Goal: Task Accomplishment & Management: Complete application form

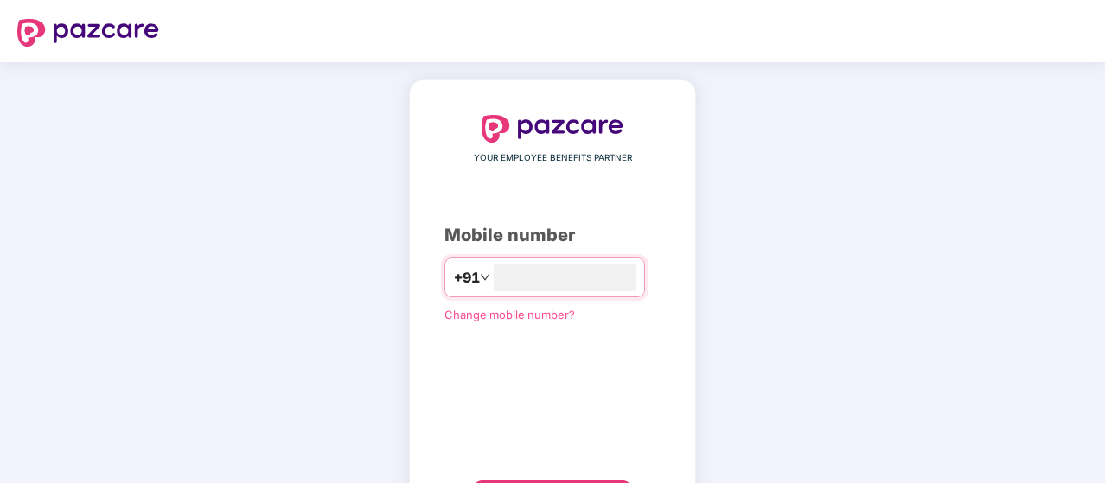
type input "*"
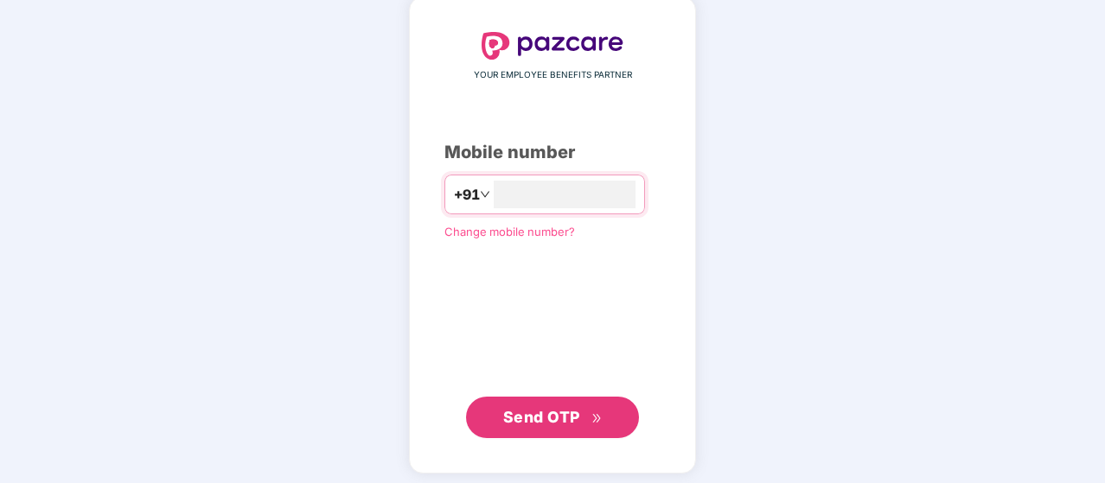
scroll to position [88, 0]
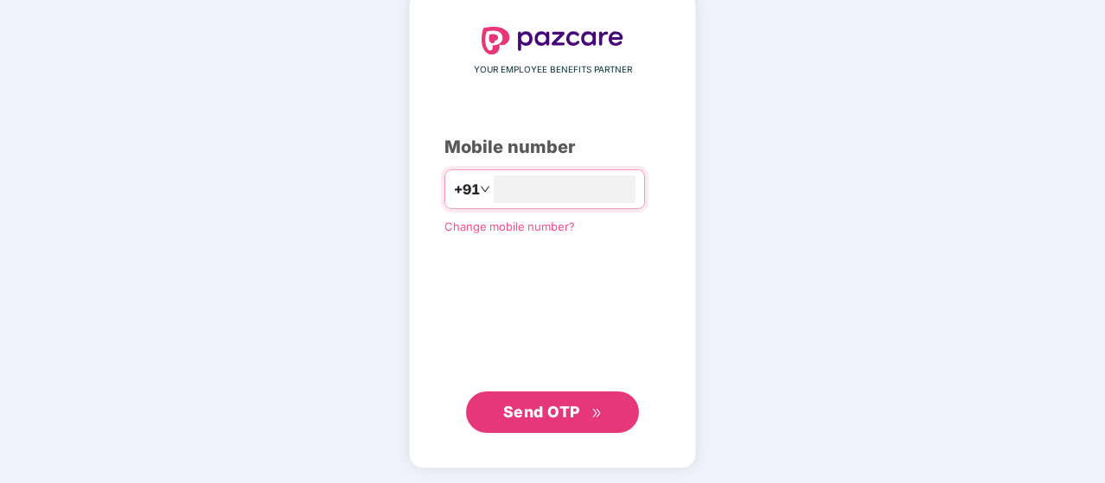
type input "**********"
click at [523, 412] on span "Send OTP" at bounding box center [541, 412] width 77 height 18
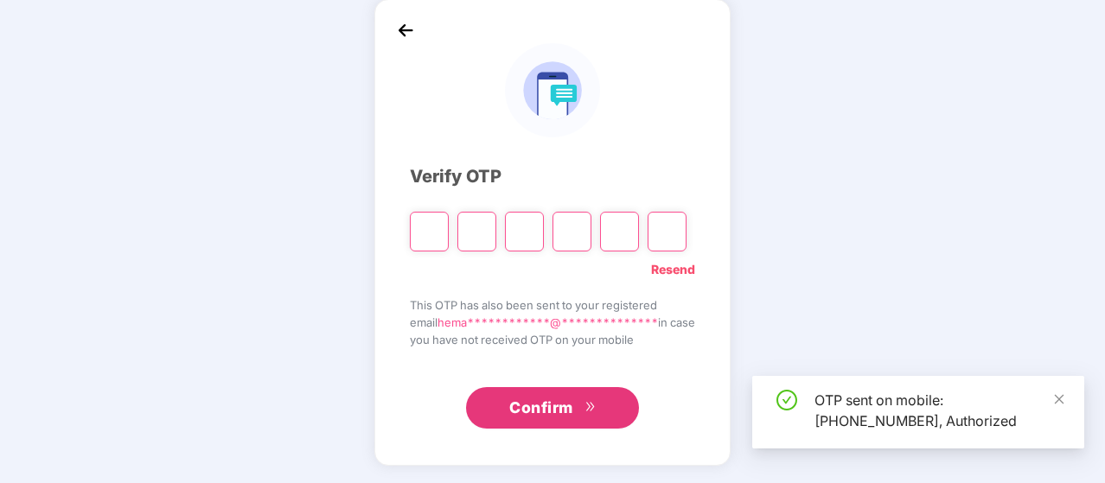
scroll to position [80, 0]
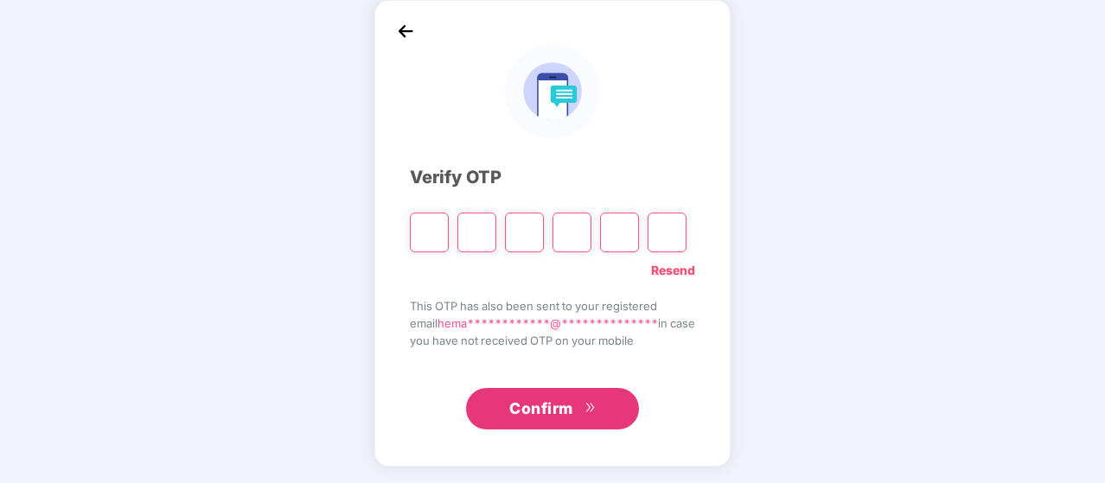
type input "*"
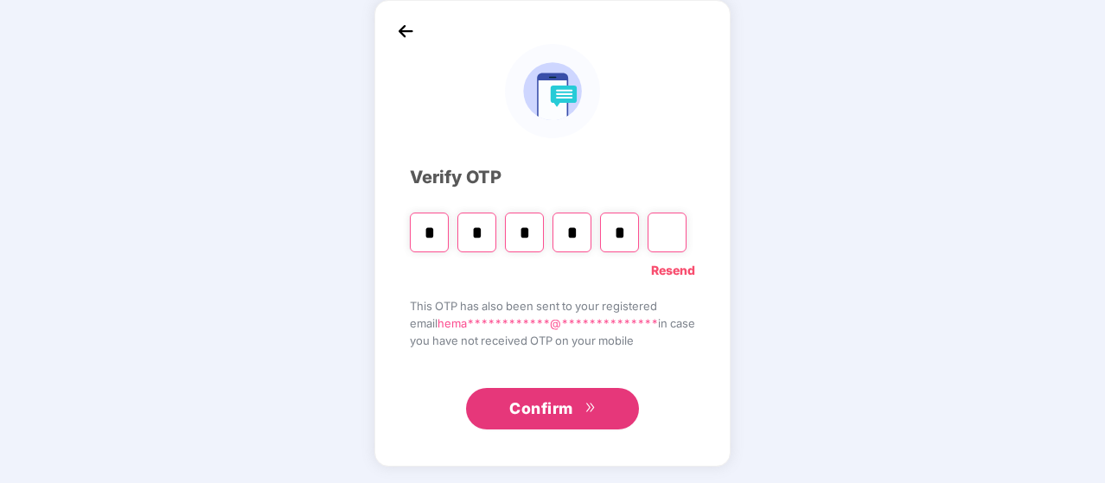
type input "*"
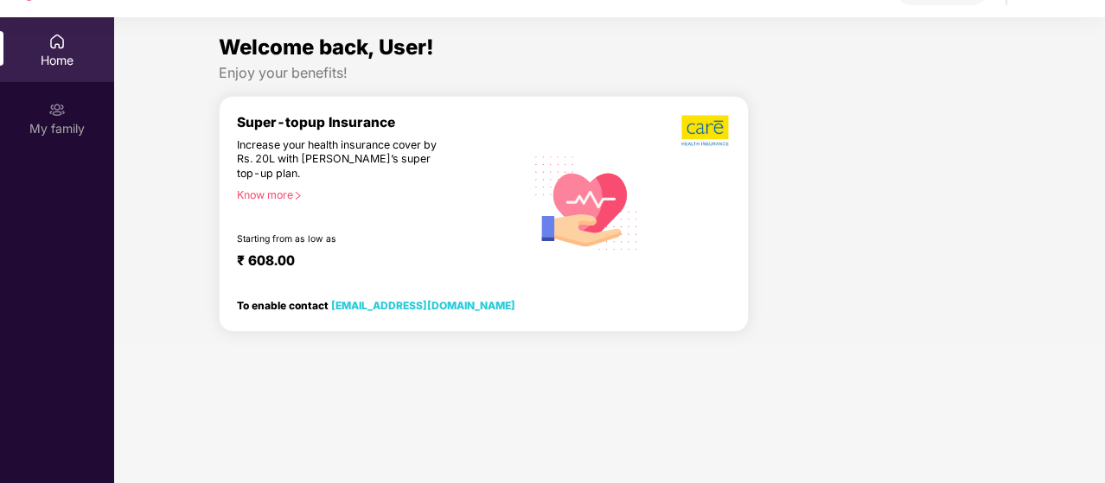
click at [288, 191] on div "Know more" at bounding box center [376, 195] width 278 height 12
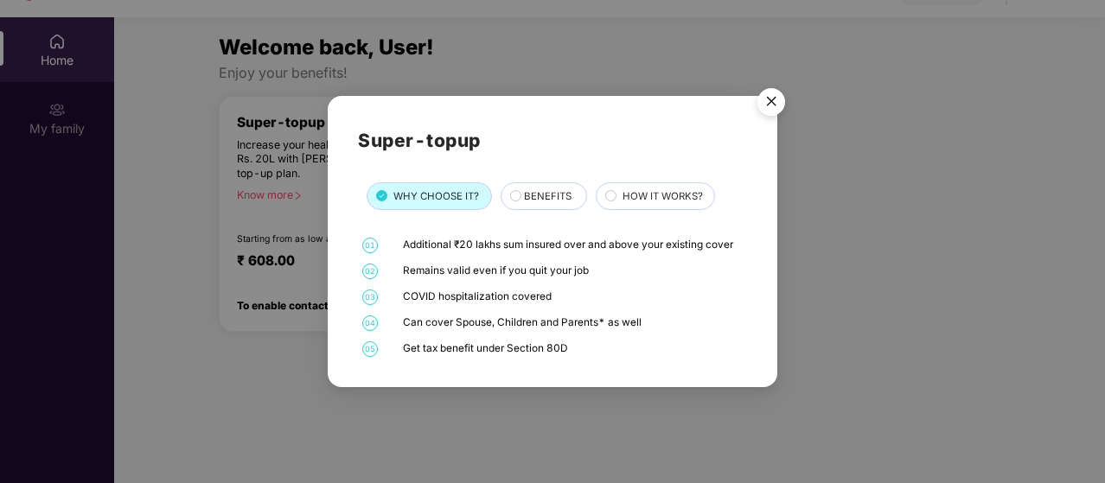
click at [322, 393] on div "Super-topup WHY CHOOSE IT? BENEFITS HOW IT WORKS? 01 Additional ₹20 lakhs sum i…" at bounding box center [552, 241] width 1105 height 483
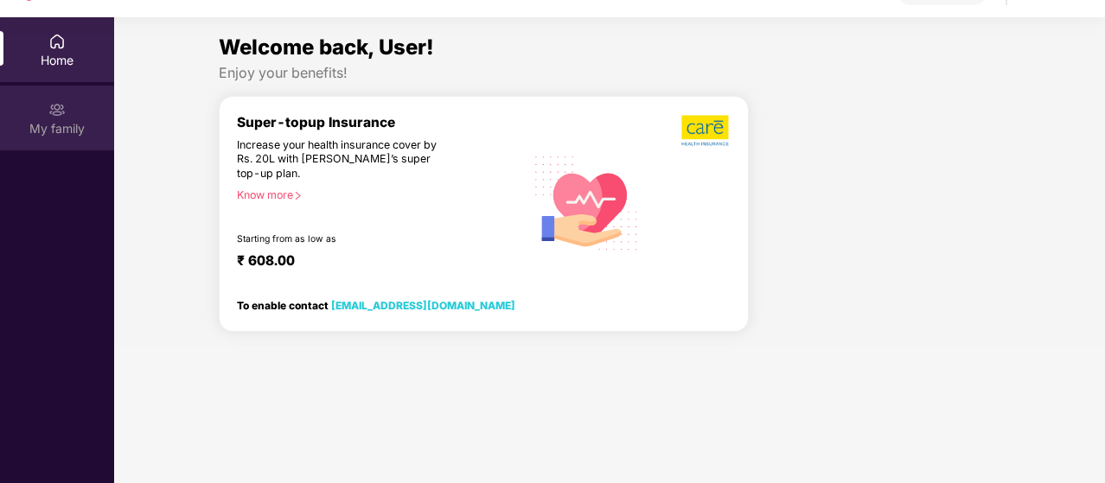
click at [69, 120] on div "My family" at bounding box center [57, 128] width 114 height 17
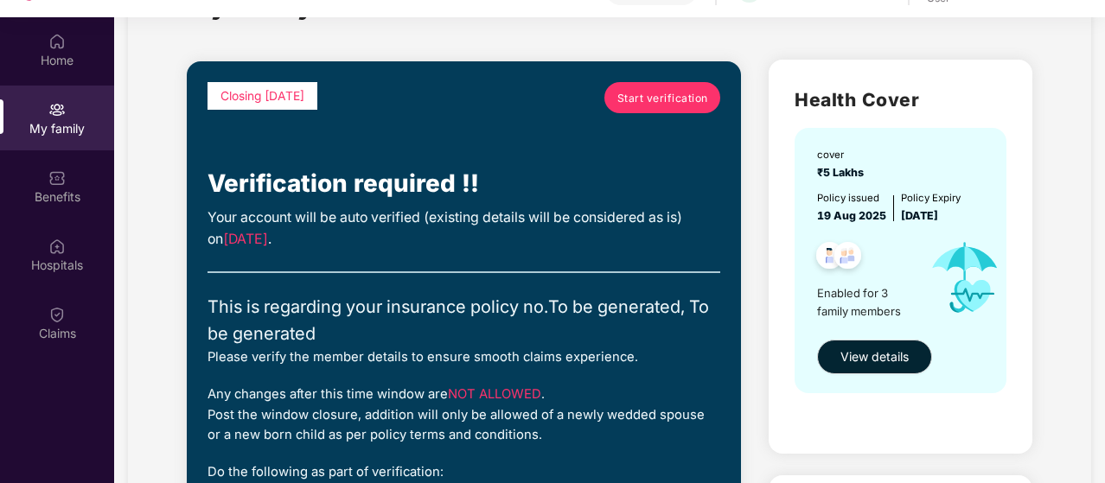
scroll to position [79, 0]
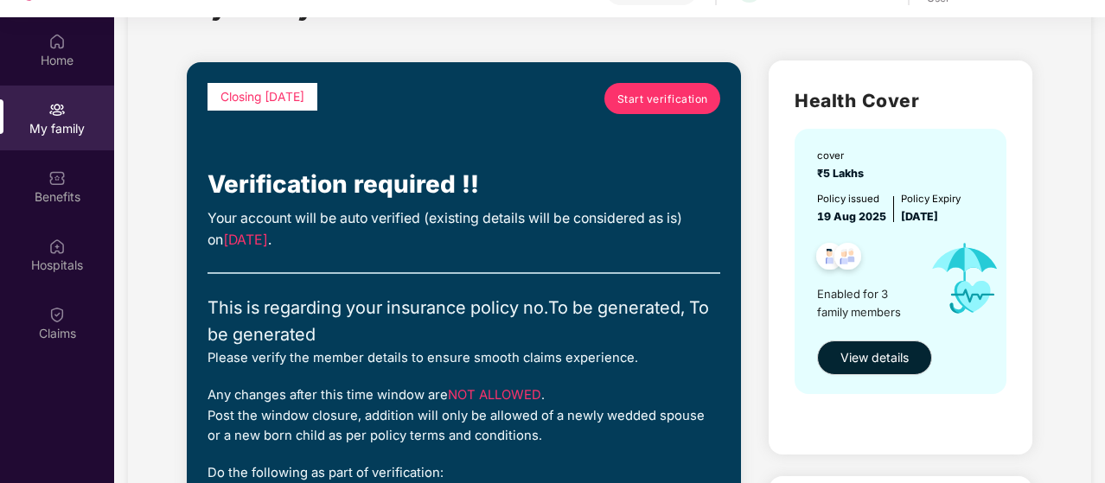
click at [647, 99] on span "Start verification" at bounding box center [662, 99] width 91 height 16
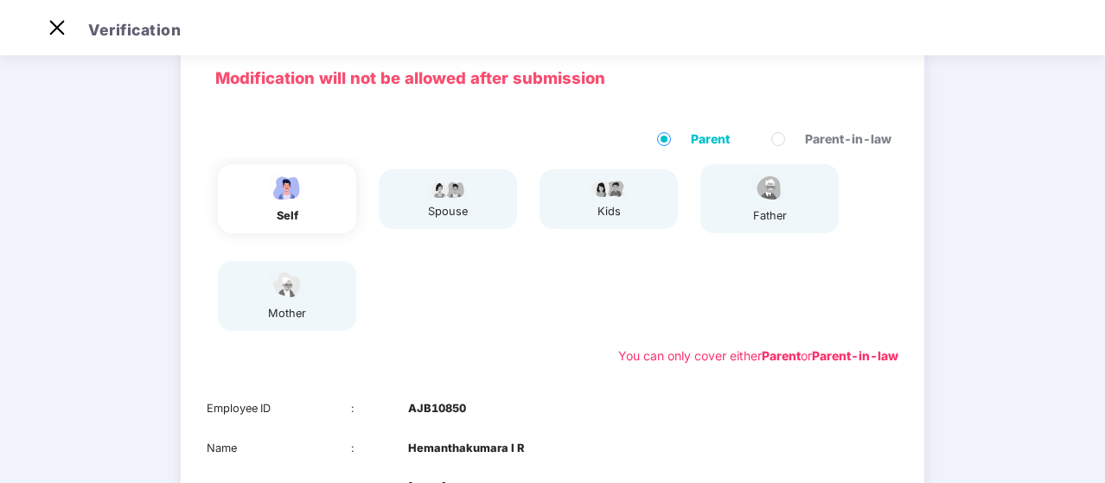
scroll to position [24, 0]
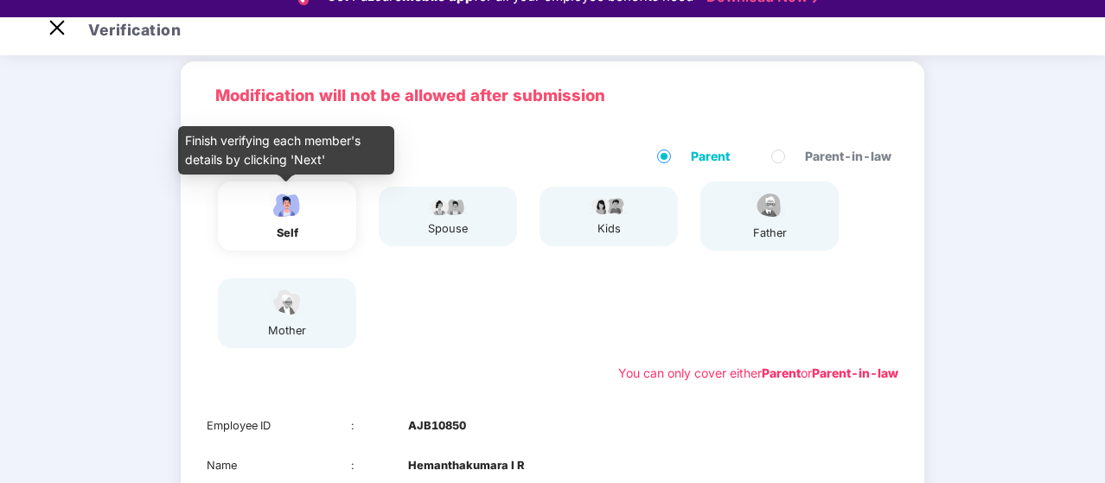
click at [286, 212] on img at bounding box center [286, 205] width 43 height 30
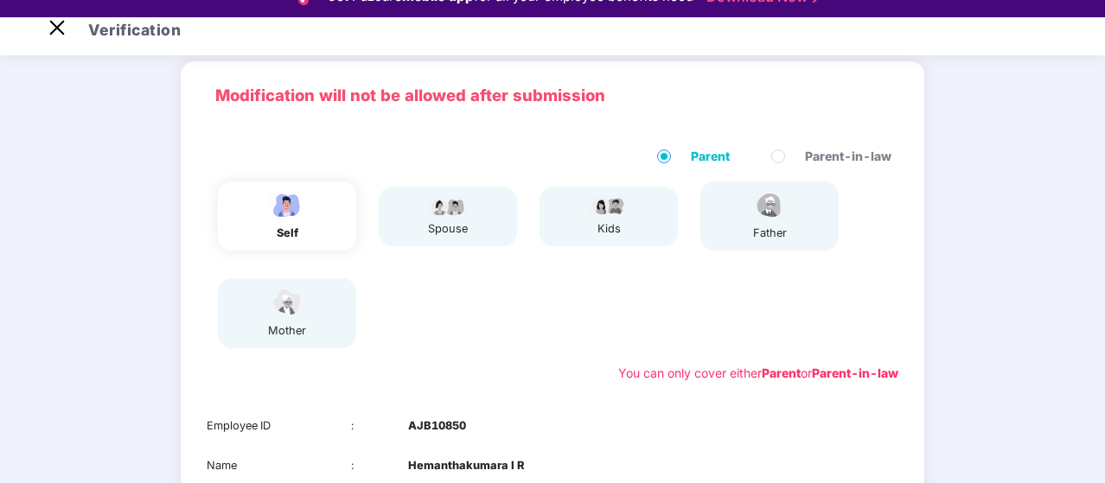
click at [290, 205] on img at bounding box center [286, 205] width 43 height 30
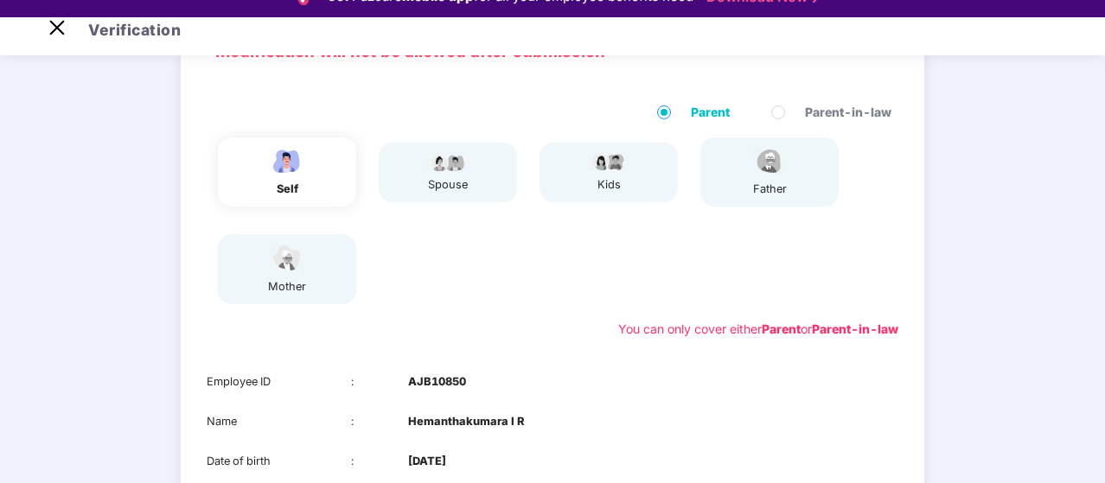
scroll to position [0, 0]
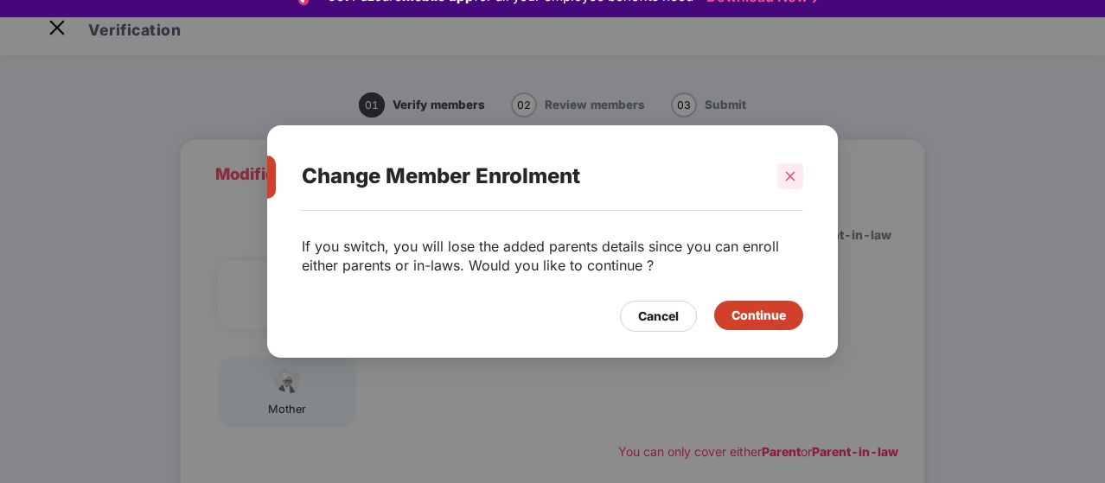
click at [796, 178] on icon "close" at bounding box center [790, 176] width 12 height 12
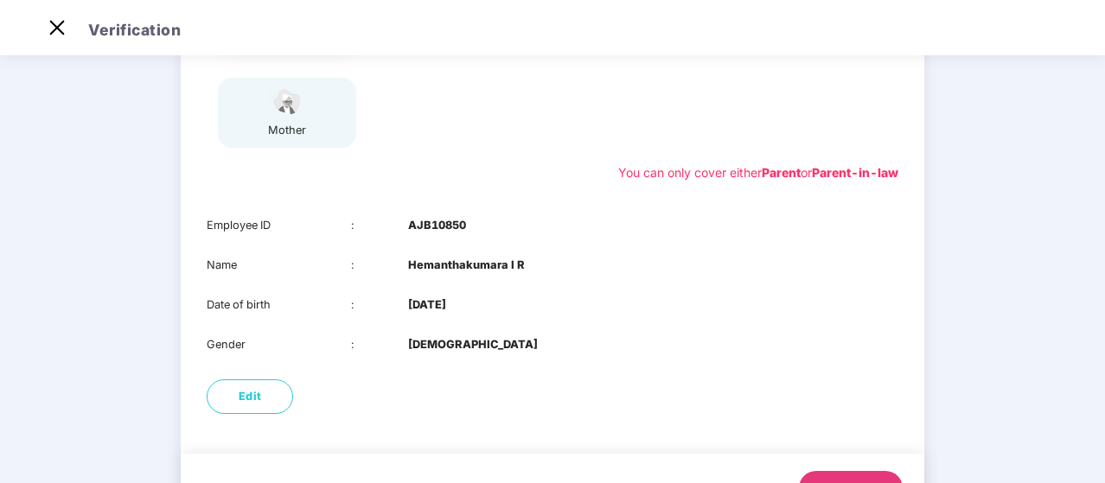
scroll to position [276, 0]
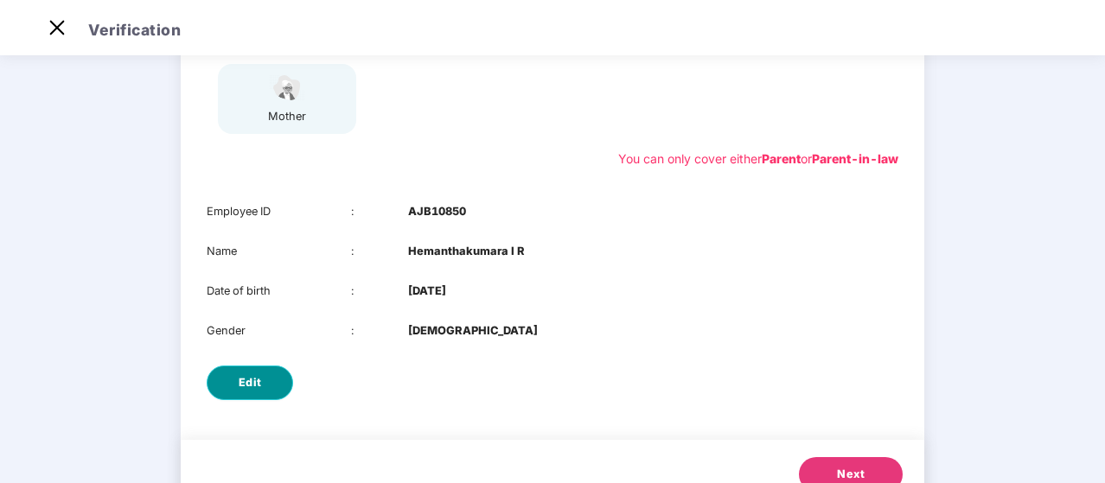
click at [262, 379] on button "Edit" at bounding box center [250, 383] width 86 height 35
select select "****"
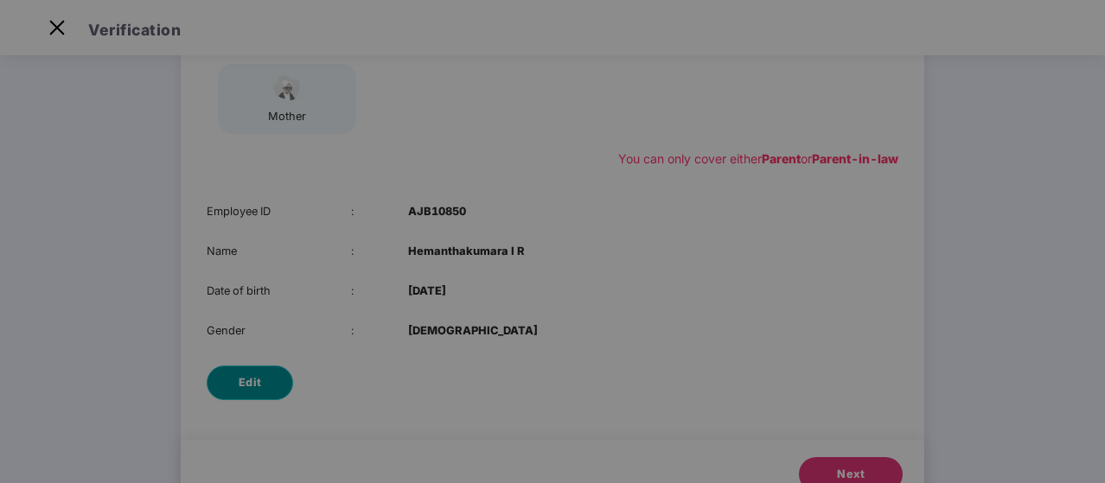
scroll to position [0, 0]
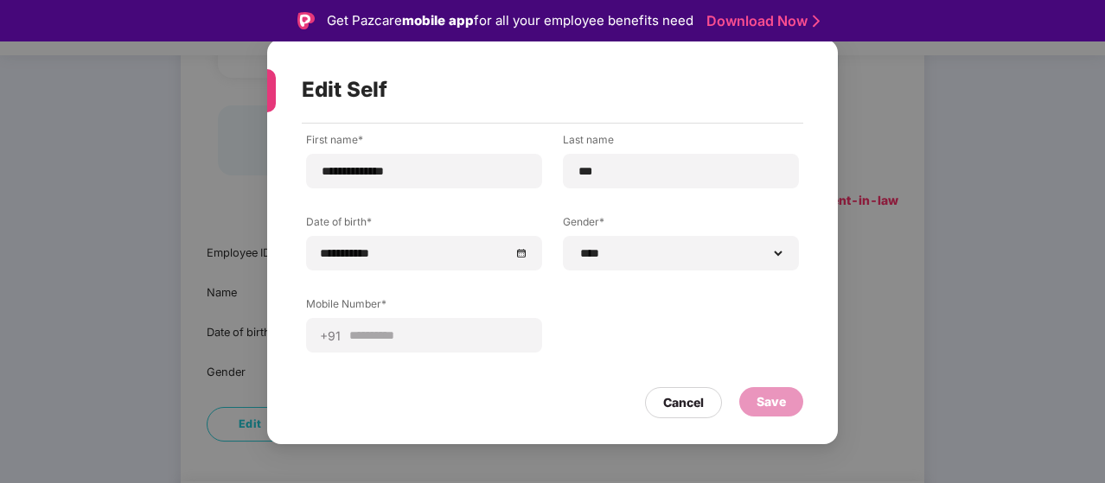
click at [909, 257] on div "**********" at bounding box center [552, 241] width 1105 height 483
click at [674, 401] on div "Cancel" at bounding box center [683, 402] width 41 height 19
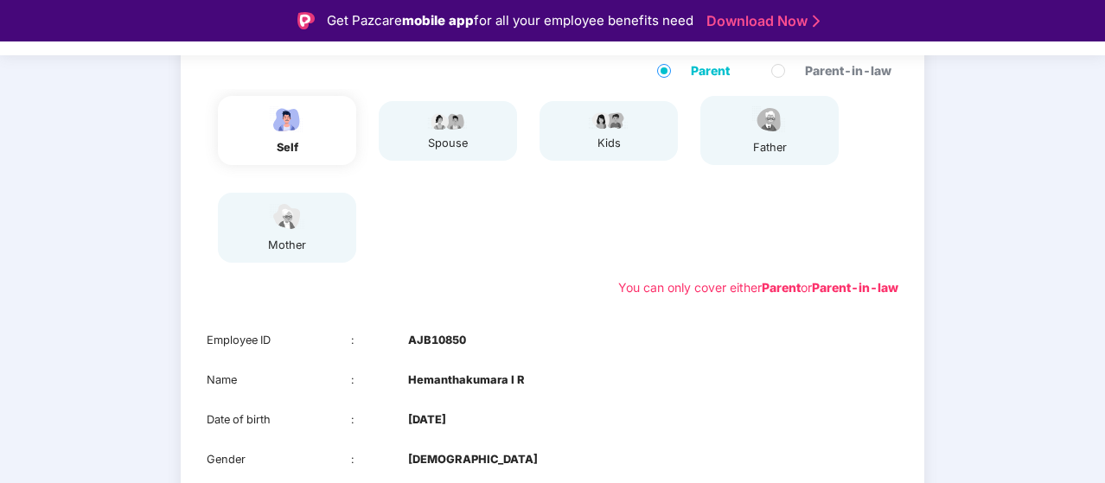
scroll to position [342, 0]
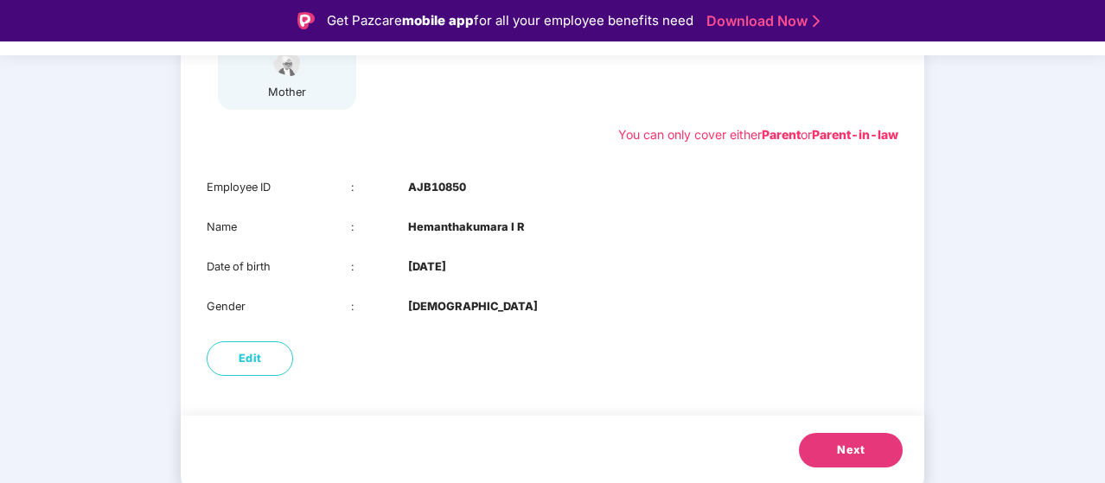
click at [859, 443] on span "Next" at bounding box center [851, 450] width 28 height 17
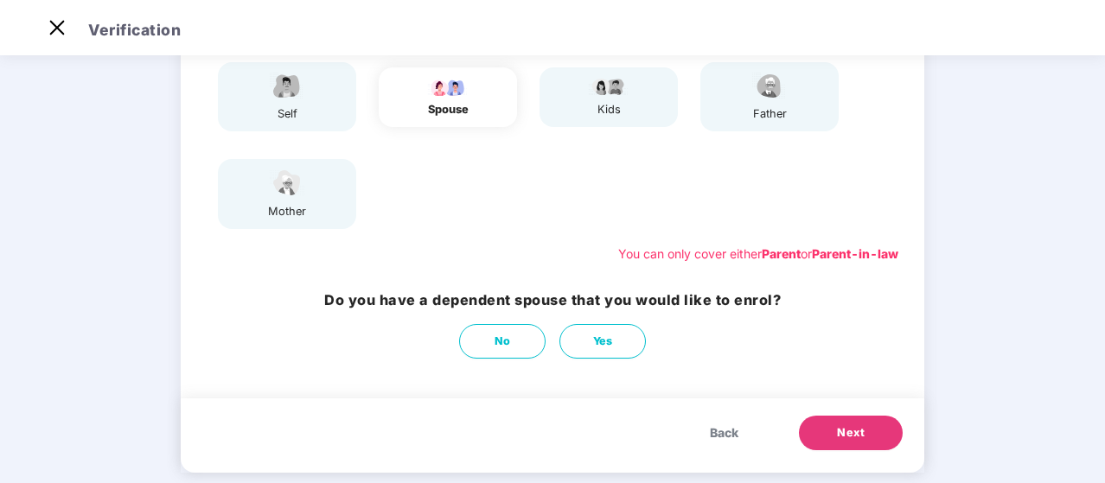
scroll to position [205, 0]
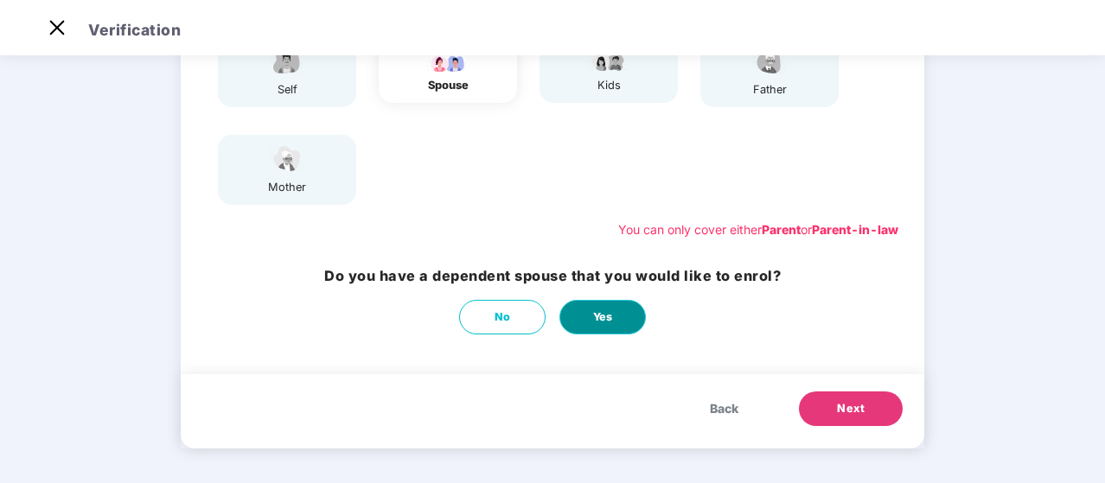
click at [594, 325] on span "Yes" at bounding box center [603, 317] width 20 height 17
select select "******"
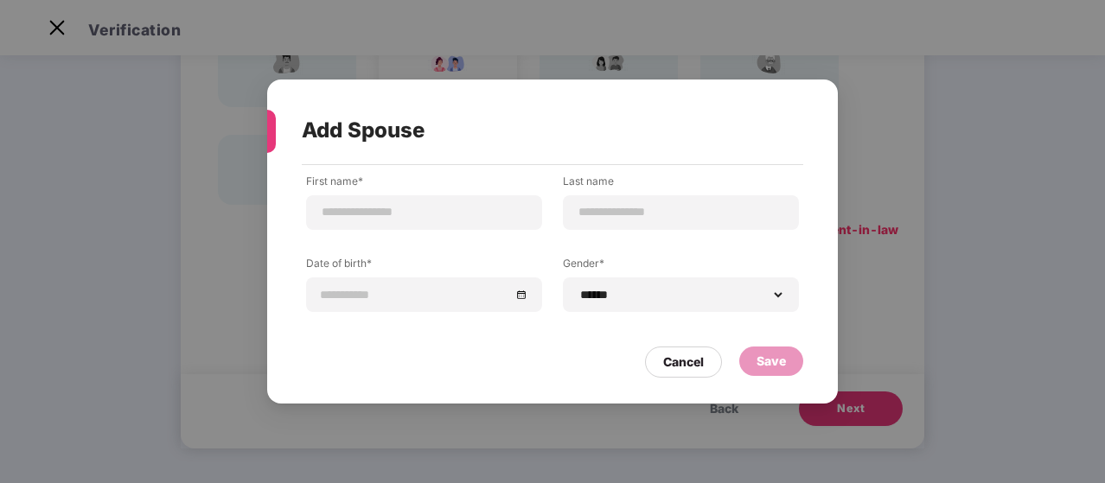
click at [891, 282] on div "**********" at bounding box center [552, 241] width 1105 height 483
click at [681, 357] on div "Cancel" at bounding box center [683, 362] width 41 height 19
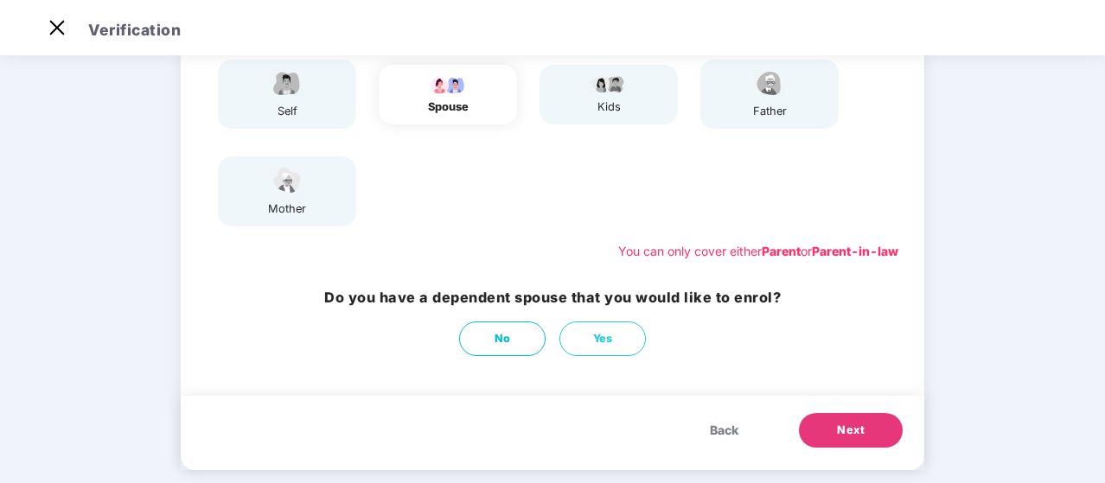
scroll to position [189, 0]
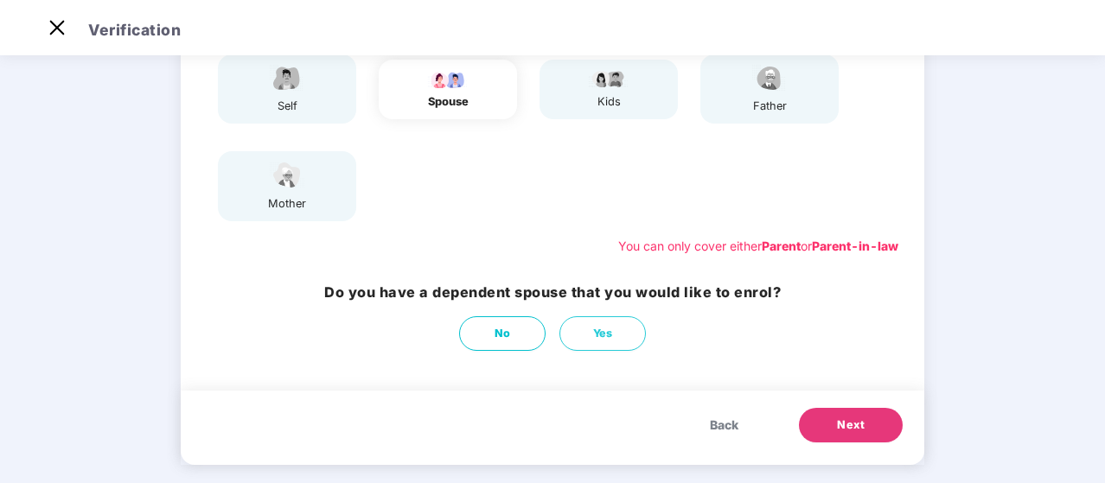
click at [834, 445] on div "Back Next" at bounding box center [553, 428] width 744 height 74
click at [841, 429] on span "Next" at bounding box center [851, 425] width 28 height 17
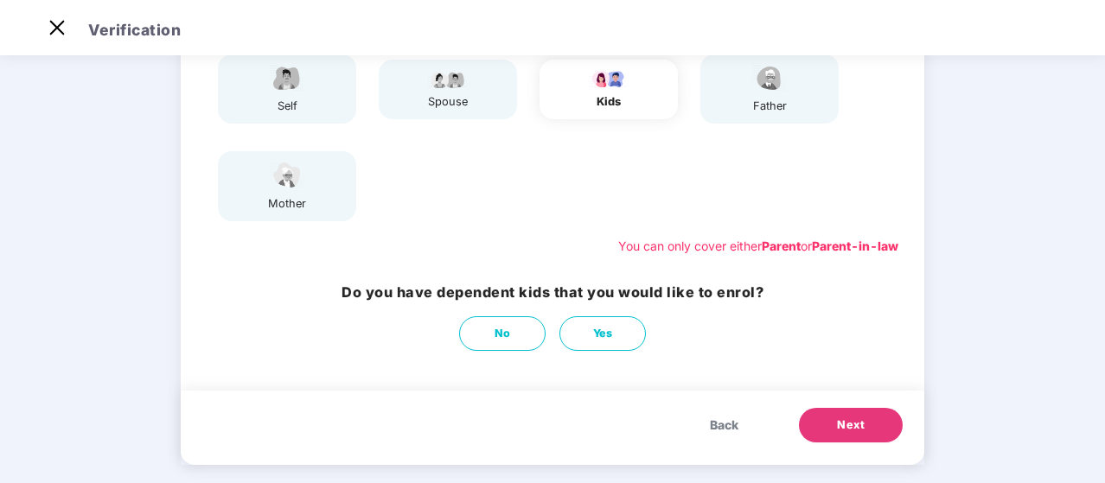
click at [841, 429] on span "Next" at bounding box center [851, 425] width 28 height 17
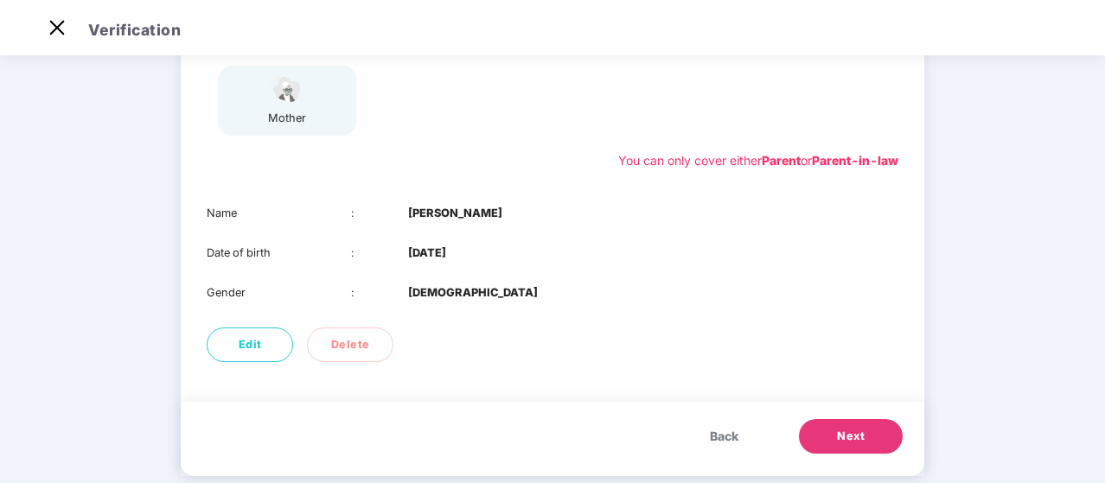
scroll to position [302, 0]
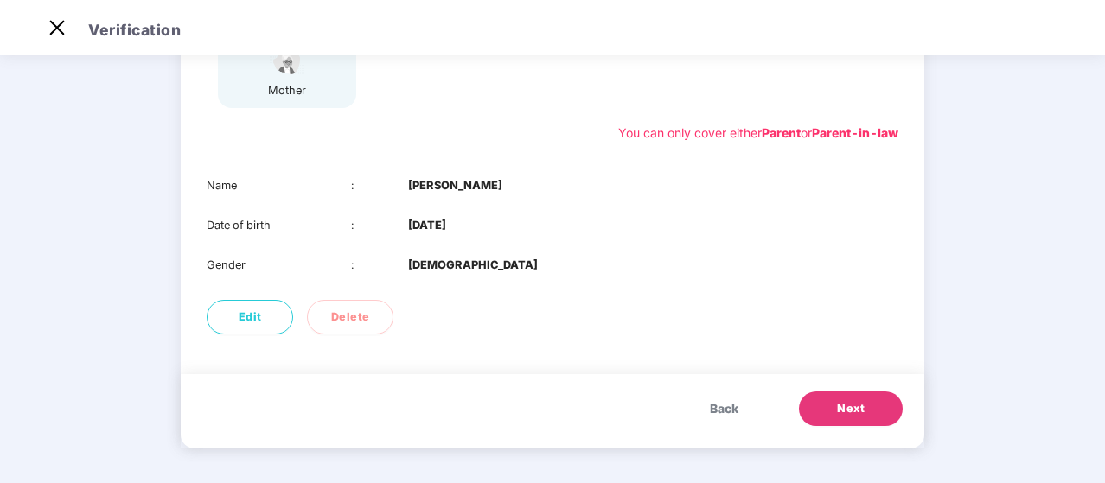
click at [856, 407] on span "Next" at bounding box center [851, 408] width 28 height 17
click at [829, 412] on button "Next" at bounding box center [851, 409] width 104 height 35
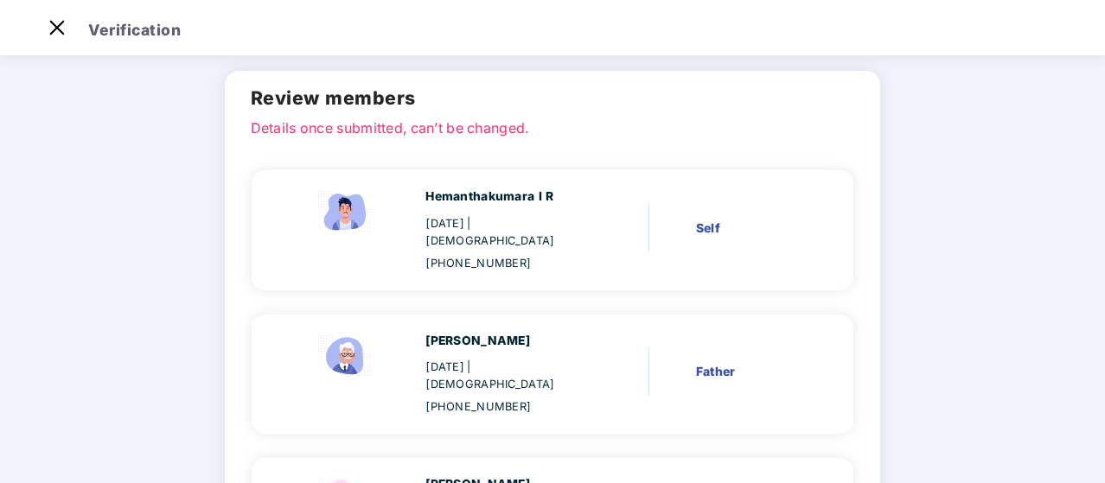
scroll to position [53, 0]
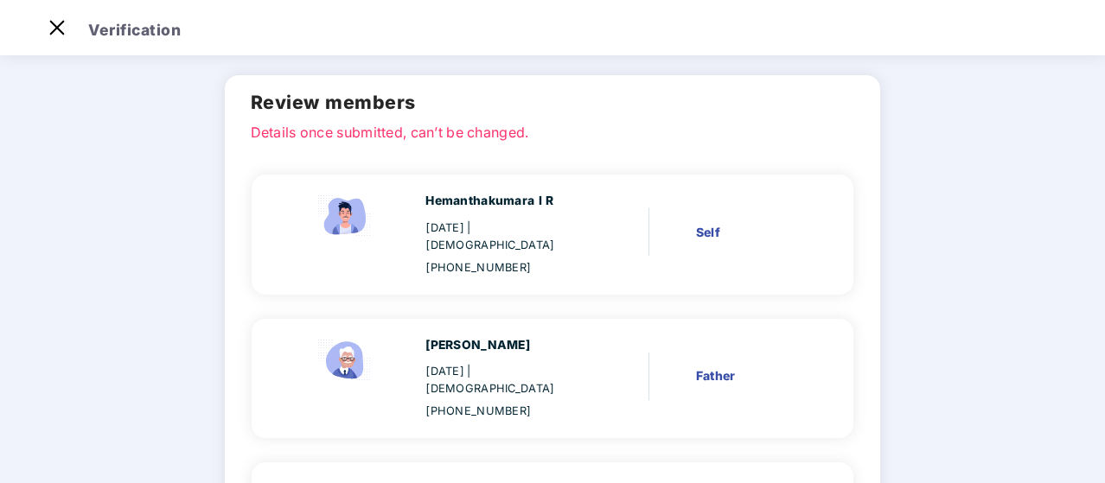
click at [351, 212] on img at bounding box center [345, 216] width 69 height 48
click at [356, 336] on img at bounding box center [345, 360] width 69 height 48
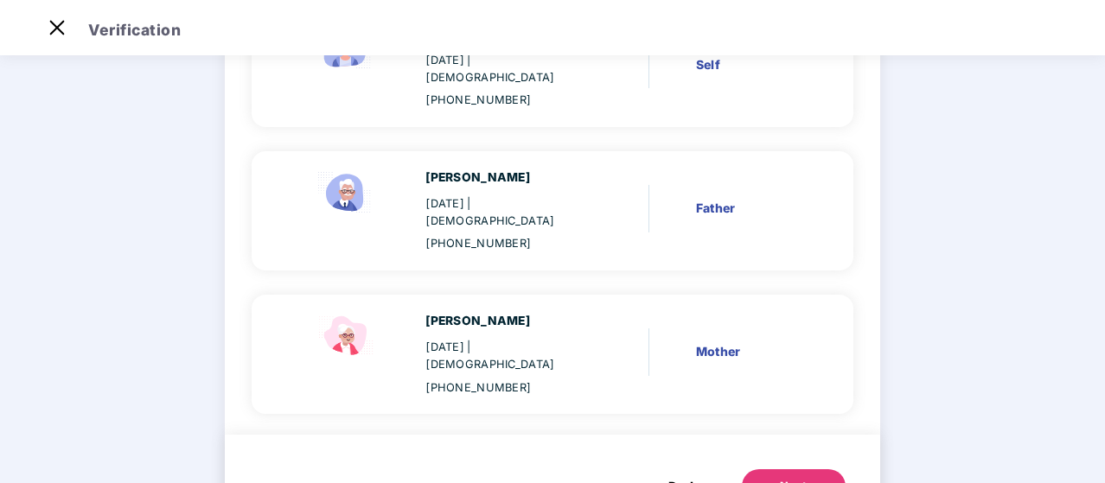
scroll to position [223, 0]
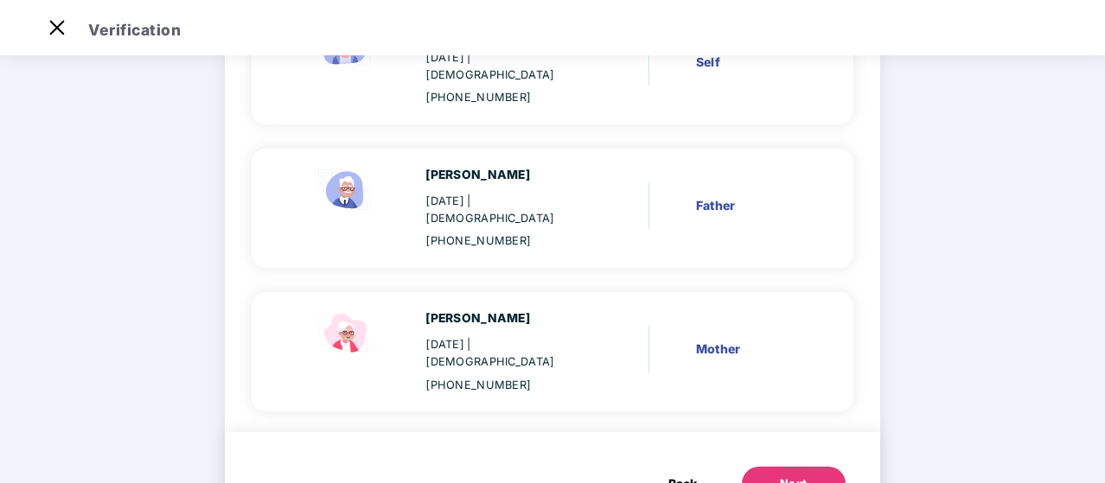
click at [362, 310] on img at bounding box center [345, 334] width 69 height 48
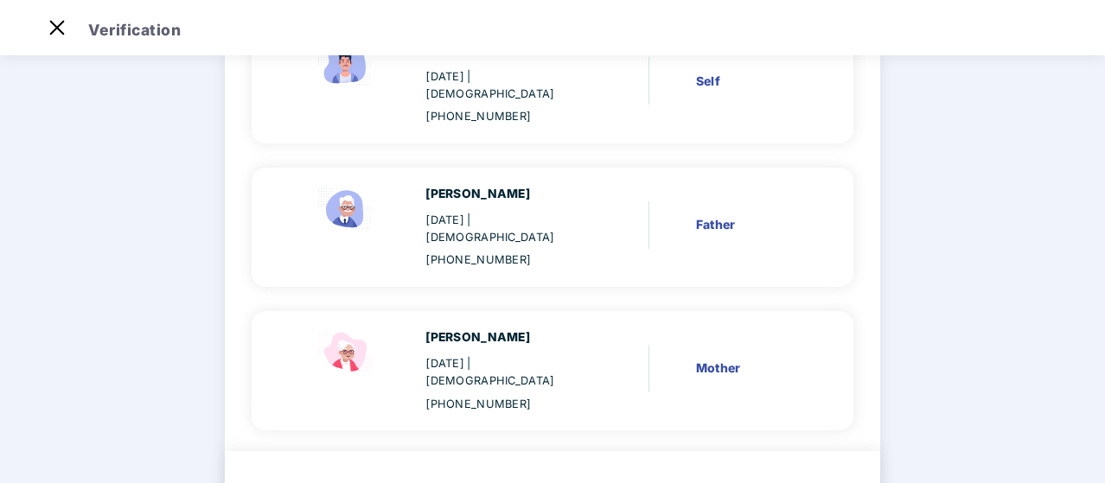
scroll to position [245, 0]
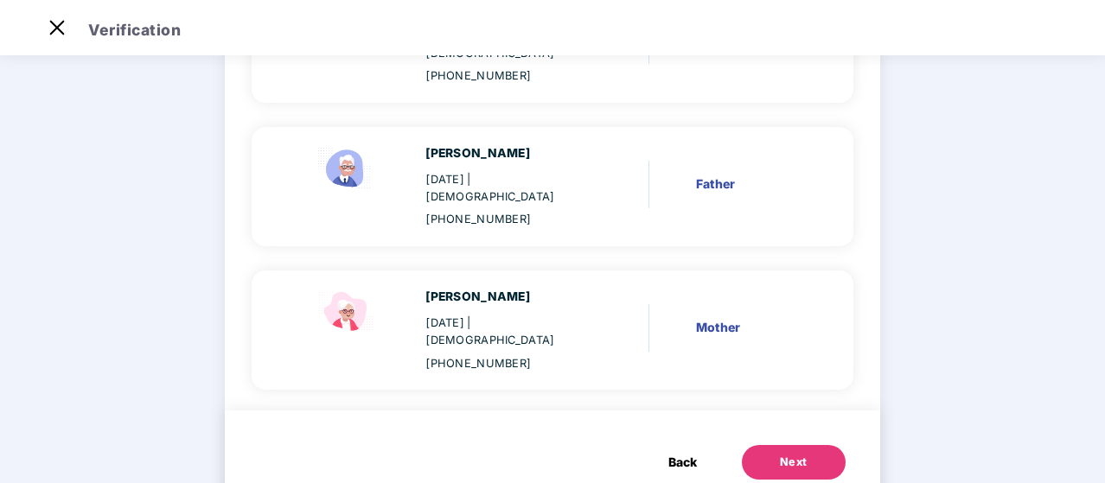
click at [772, 445] on button "Next" at bounding box center [794, 462] width 104 height 35
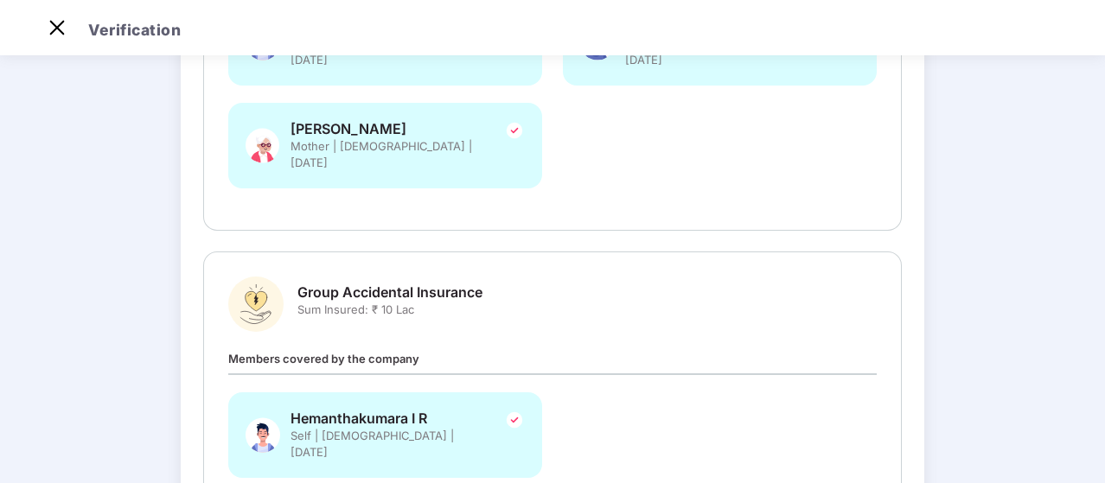
scroll to position [481, 0]
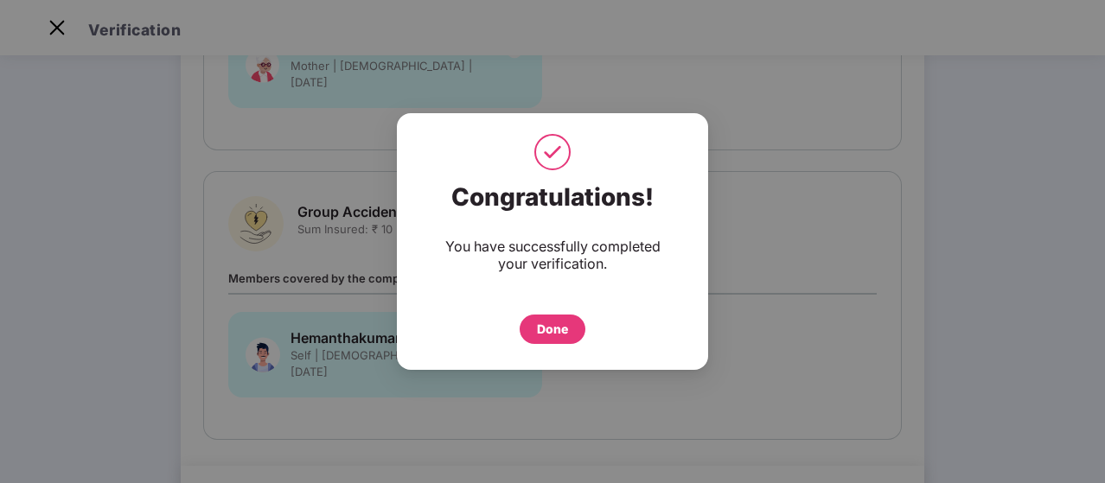
click at [550, 326] on div "Done" at bounding box center [552, 329] width 31 height 19
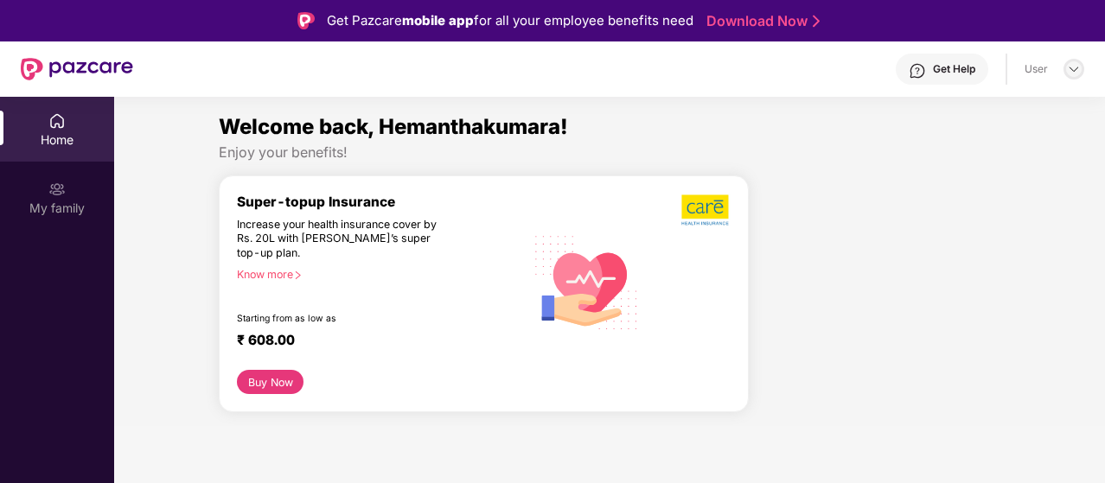
click at [1074, 63] on img at bounding box center [1074, 69] width 14 height 14
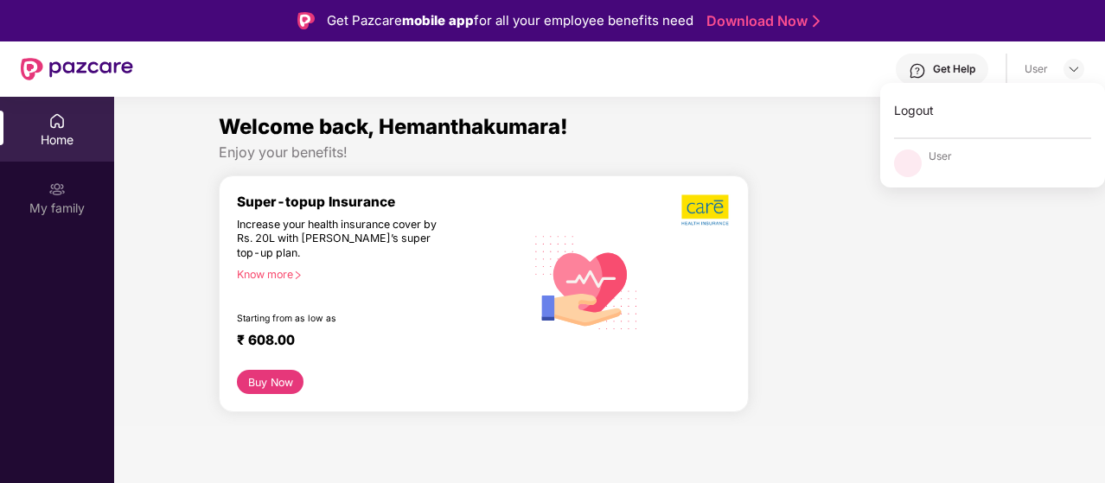
click at [70, 127] on div "Home" at bounding box center [57, 129] width 114 height 65
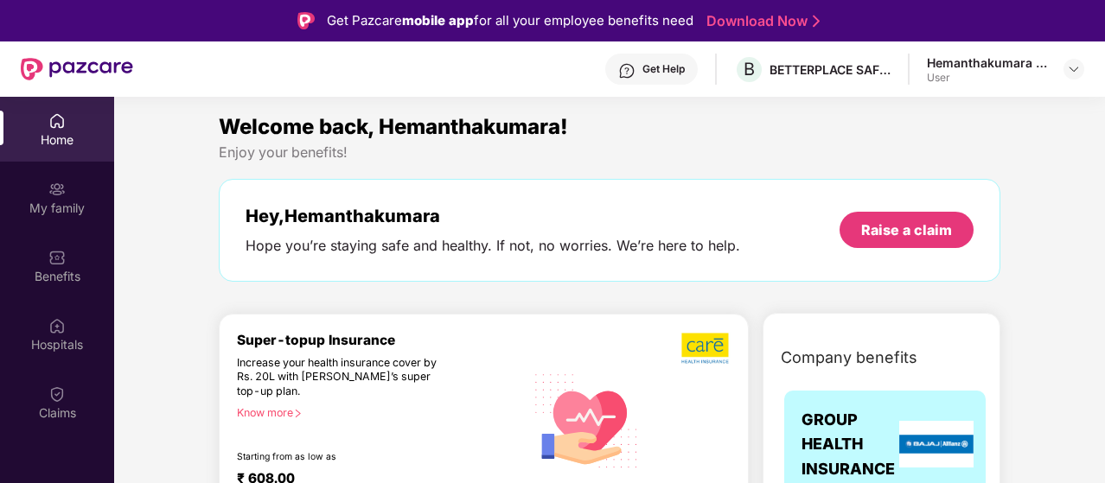
click at [70, 127] on div "Home" at bounding box center [57, 129] width 114 height 65
click at [66, 260] on div "Benefits" at bounding box center [57, 265] width 114 height 65
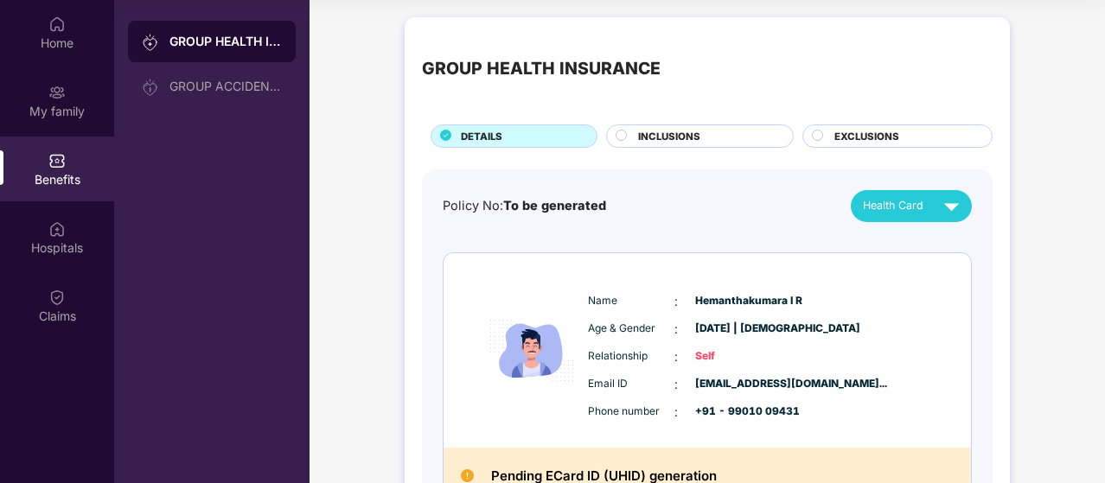
click at [680, 141] on span "INCLUSIONS" at bounding box center [669, 137] width 62 height 16
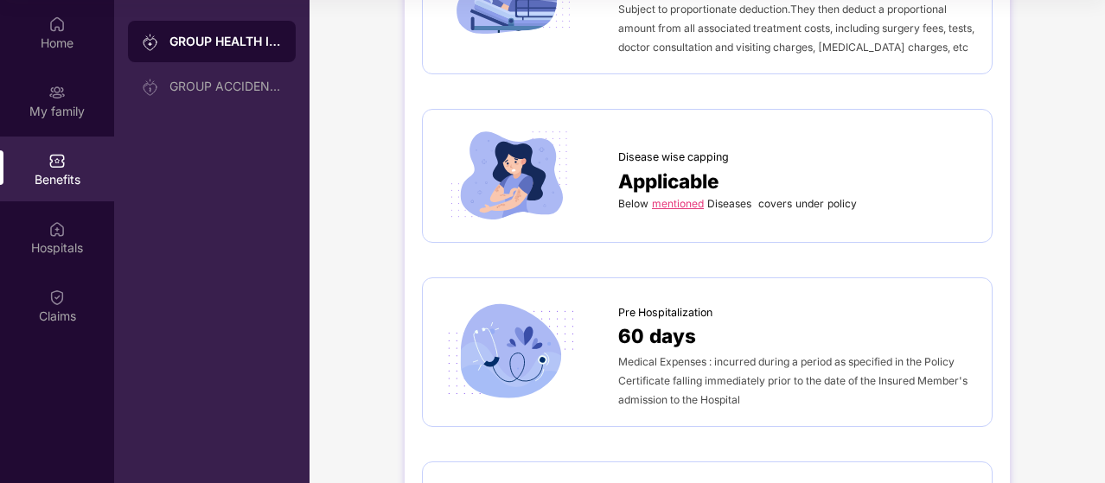
scroll to position [644, 0]
click at [668, 203] on link "mentioned" at bounding box center [678, 202] width 52 height 13
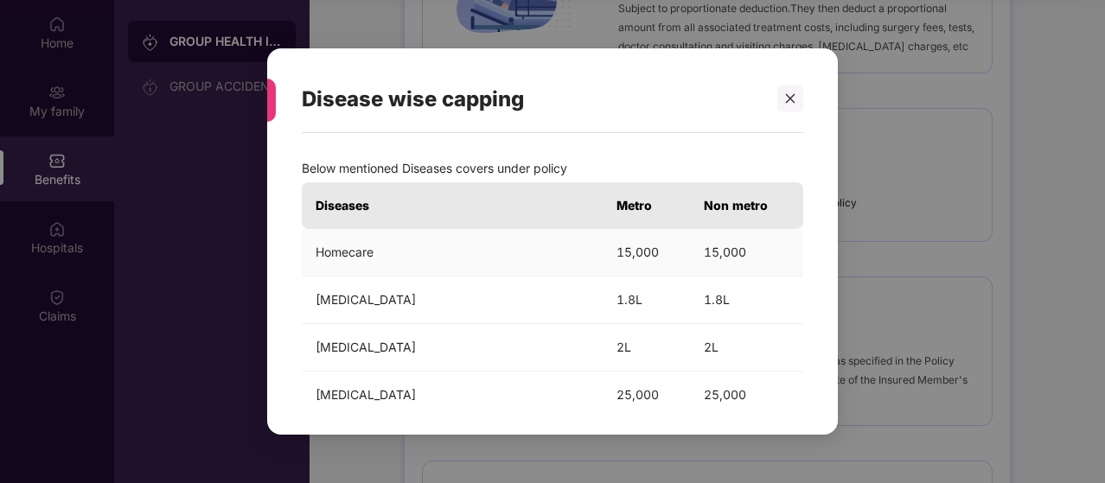
scroll to position [0, 0]
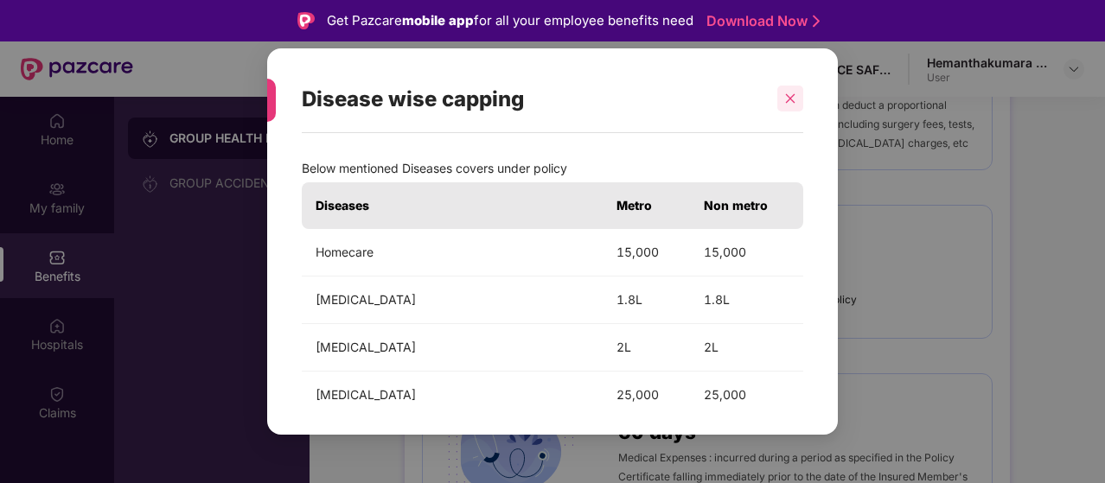
click at [790, 99] on icon "close" at bounding box center [791, 99] width 10 height 10
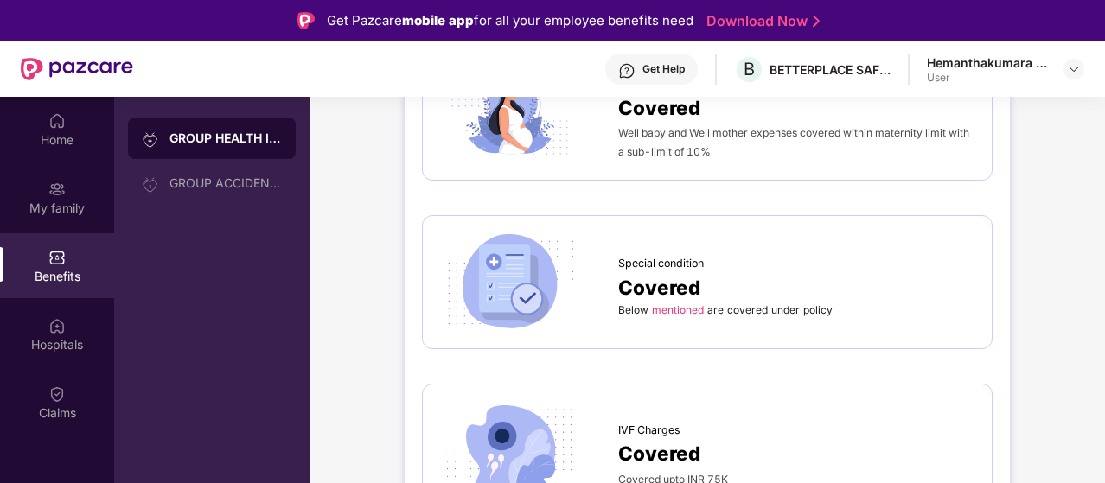
scroll to position [2774, 0]
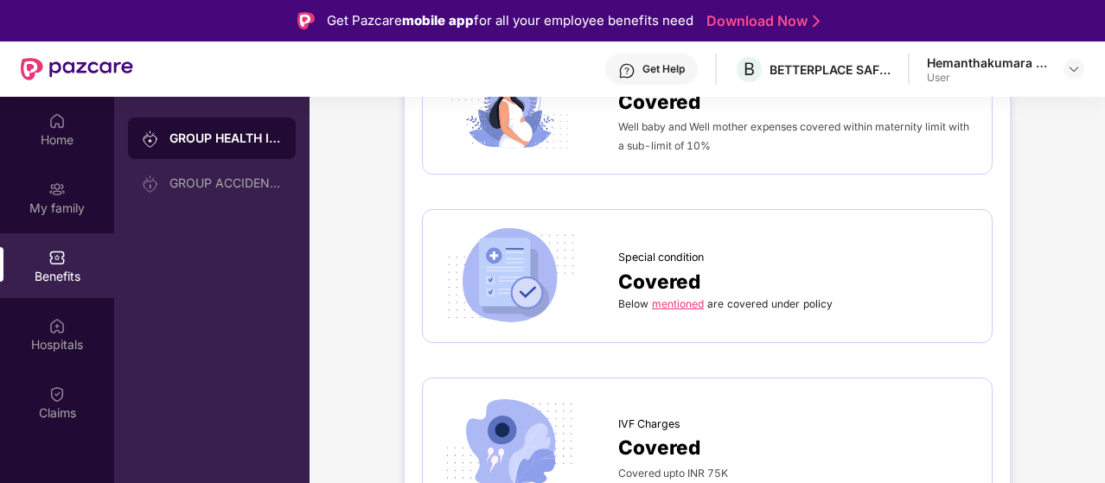
click at [695, 297] on link "mentioned" at bounding box center [678, 303] width 52 height 13
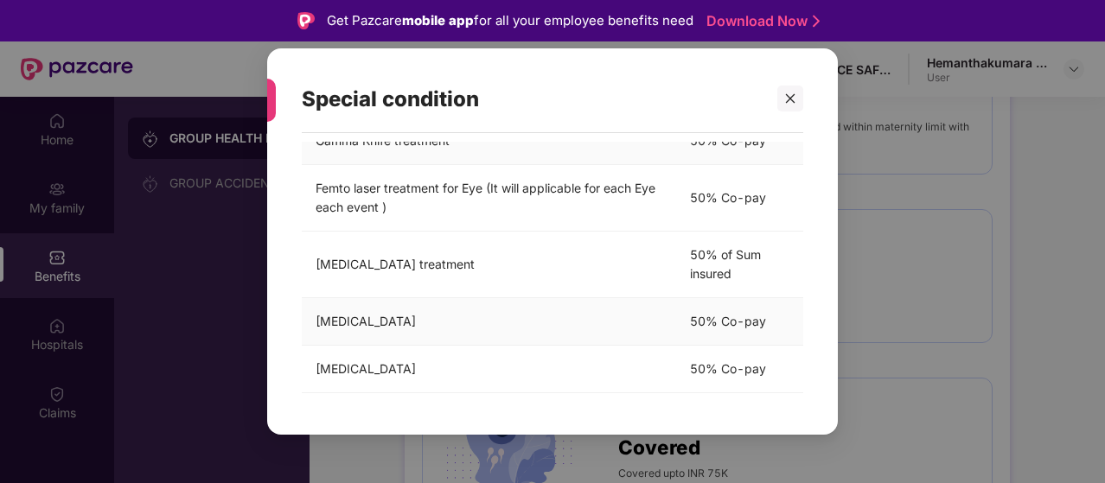
scroll to position [14, 0]
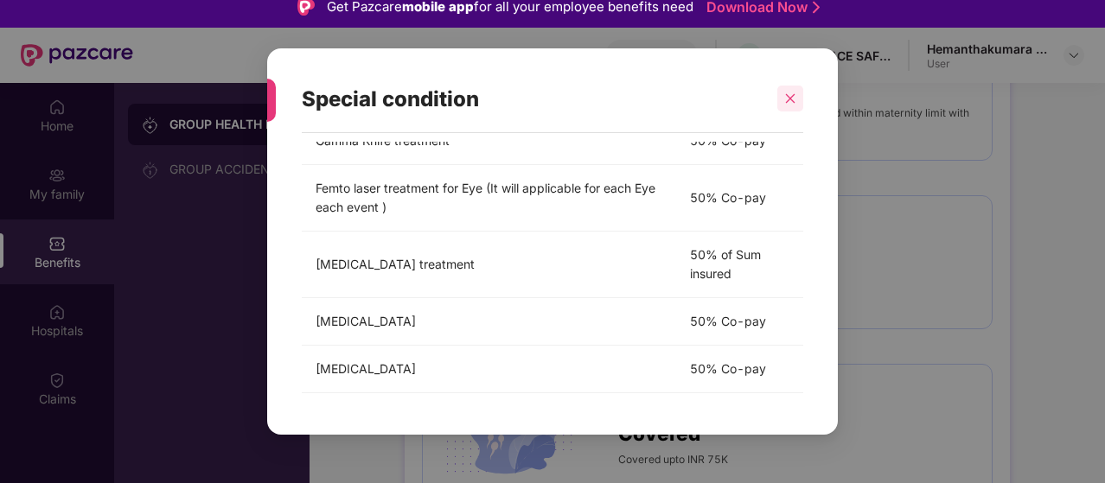
click at [795, 108] on div at bounding box center [790, 99] width 26 height 26
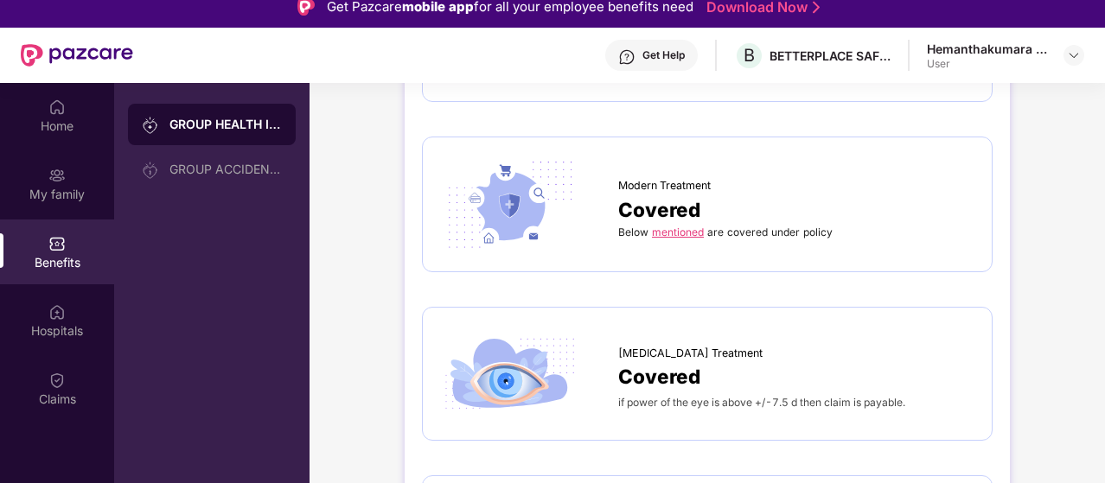
scroll to position [3171, 0]
click at [678, 224] on link "mentioned" at bounding box center [678, 230] width 52 height 13
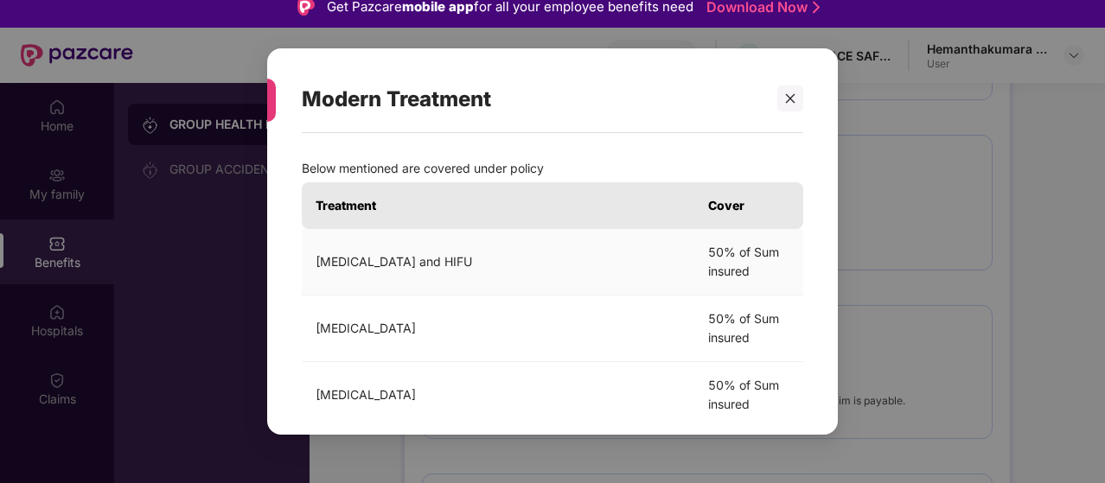
click at [513, 274] on td "[MEDICAL_DATA] and HIFU" at bounding box center [498, 262] width 393 height 67
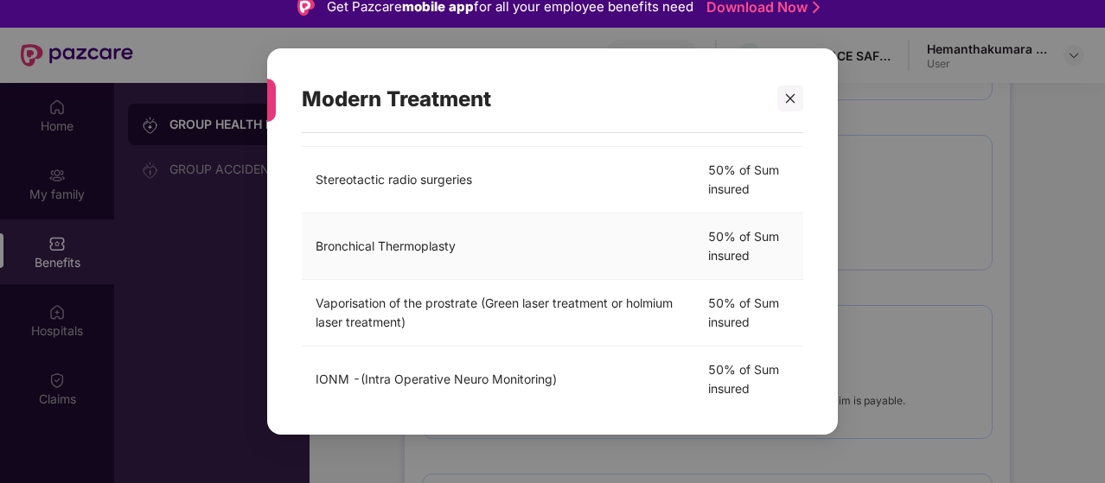
scroll to position [549, 0]
click at [513, 274] on td "Bronchical Thermoplasty" at bounding box center [498, 246] width 393 height 67
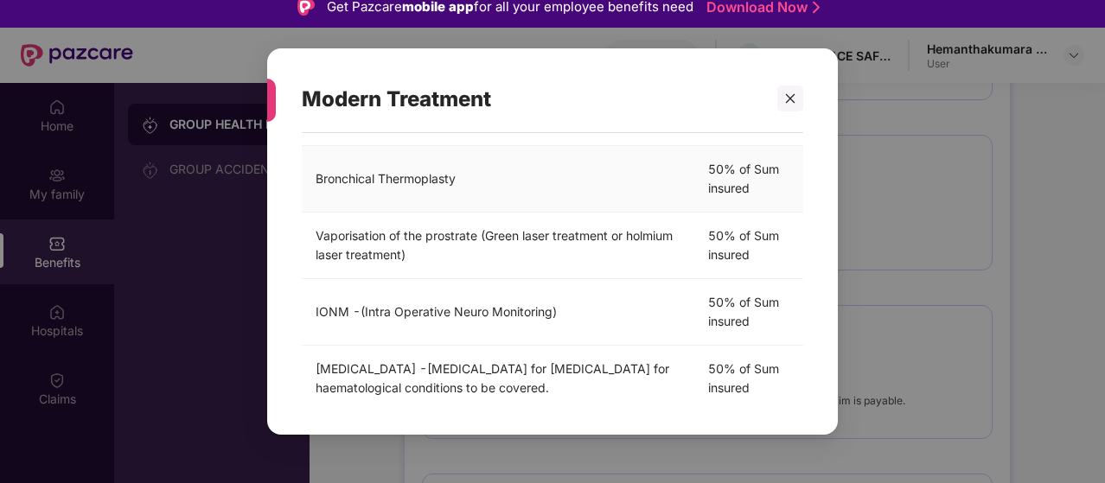
scroll to position [617, 0]
click at [783, 105] on div at bounding box center [790, 99] width 26 height 26
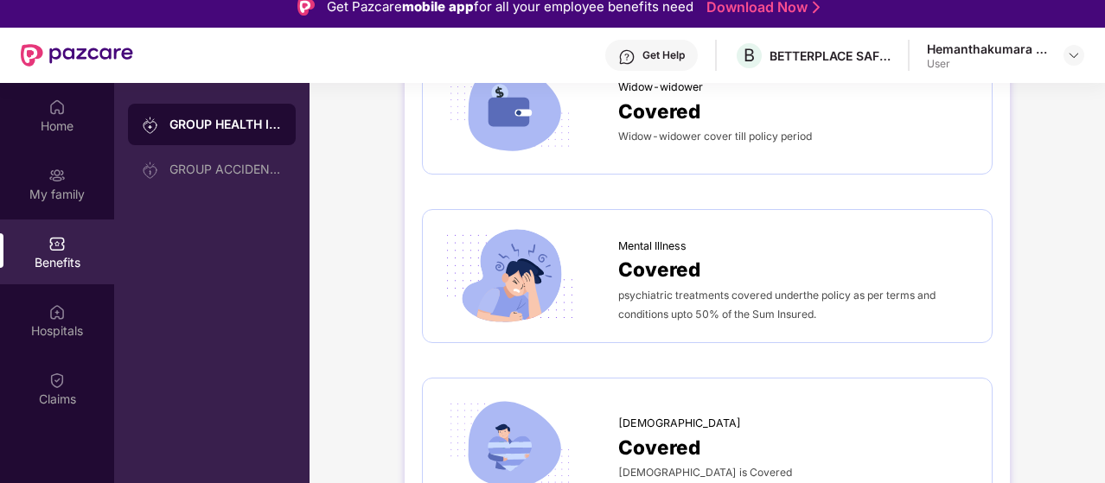
scroll to position [3856, 0]
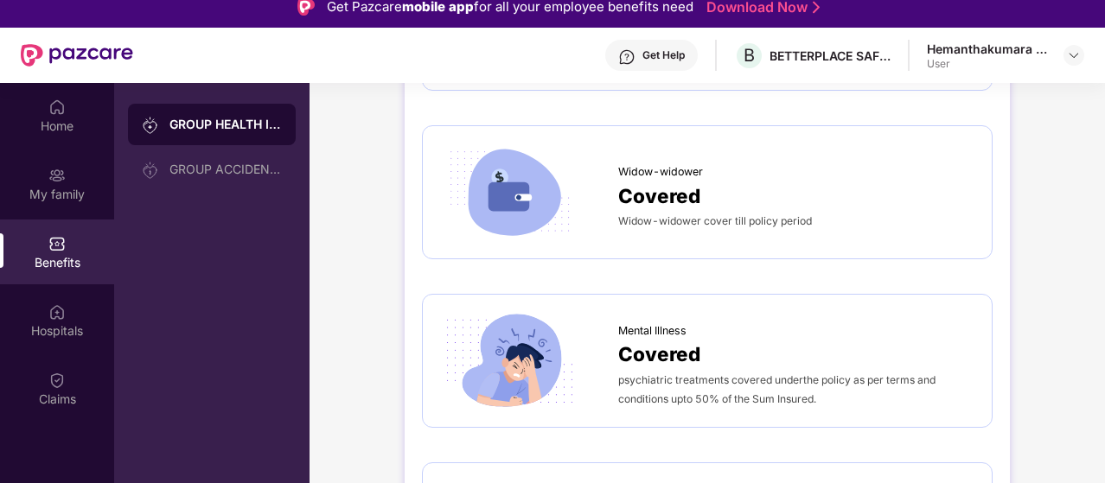
click at [645, 323] on span "Mental Illness" at bounding box center [652, 331] width 68 height 17
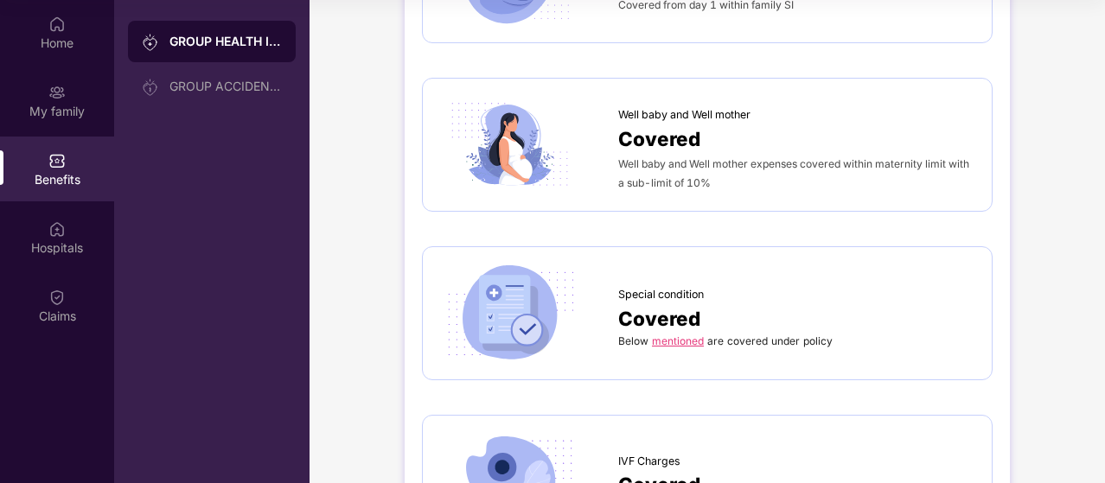
scroll to position [2545, 0]
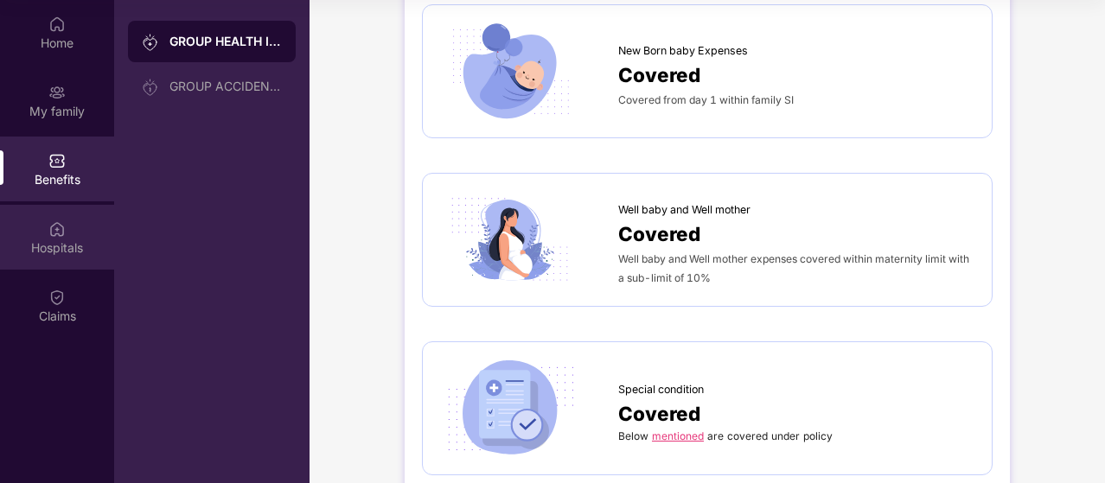
click at [69, 243] on div "Hospitals" at bounding box center [57, 248] width 114 height 17
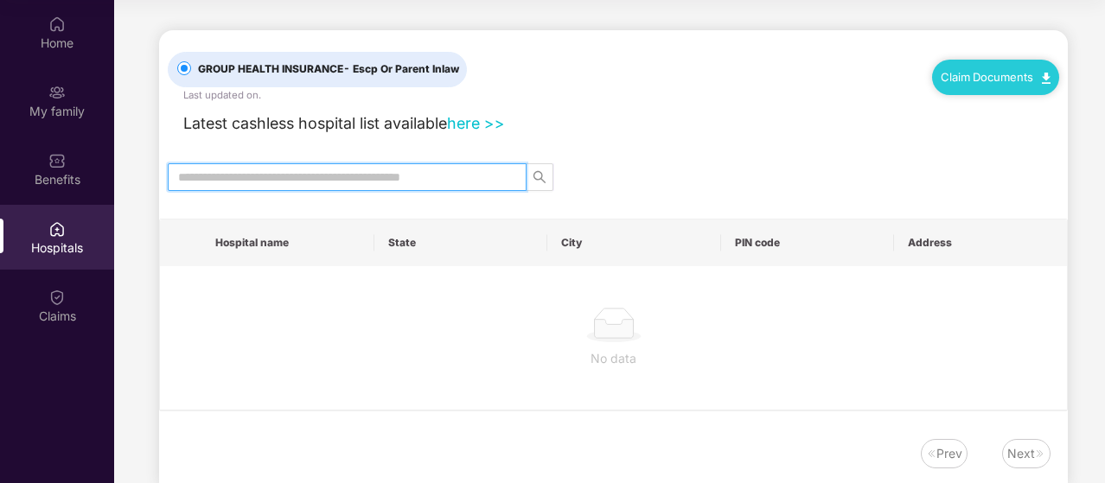
click at [348, 177] on input "text" at bounding box center [340, 177] width 324 height 19
click at [348, 177] on input "******" at bounding box center [340, 177] width 324 height 19
type input "*"
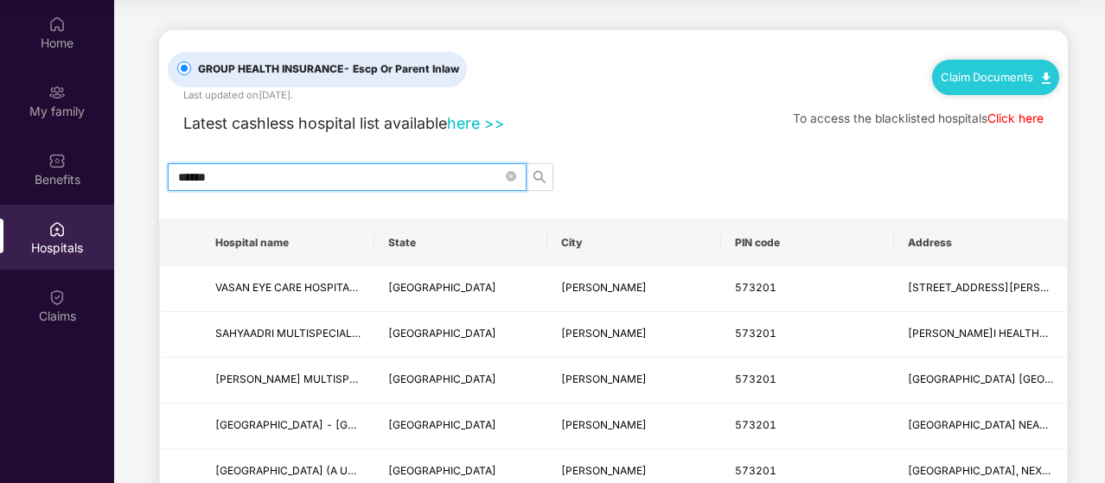
type input "******"
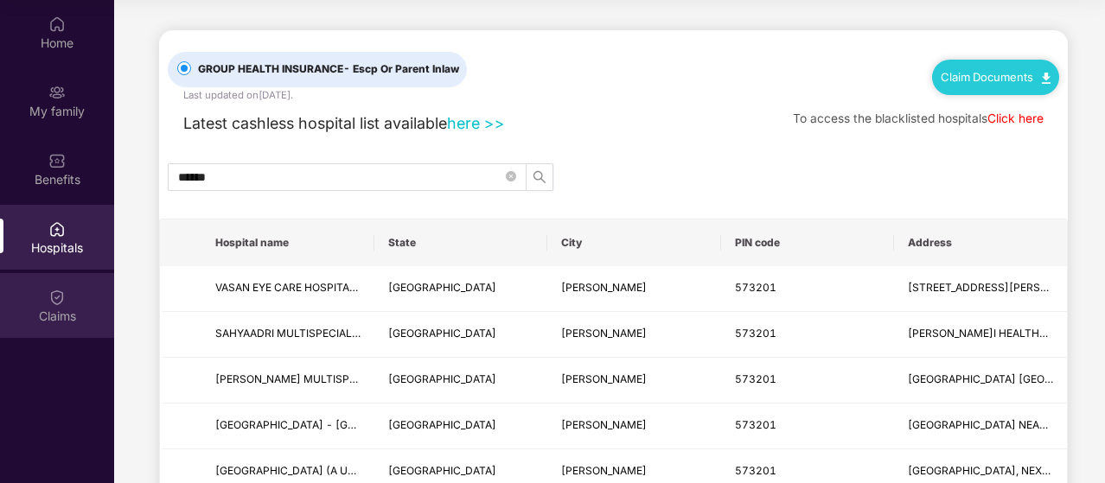
click at [71, 312] on div "Claims" at bounding box center [57, 316] width 114 height 17
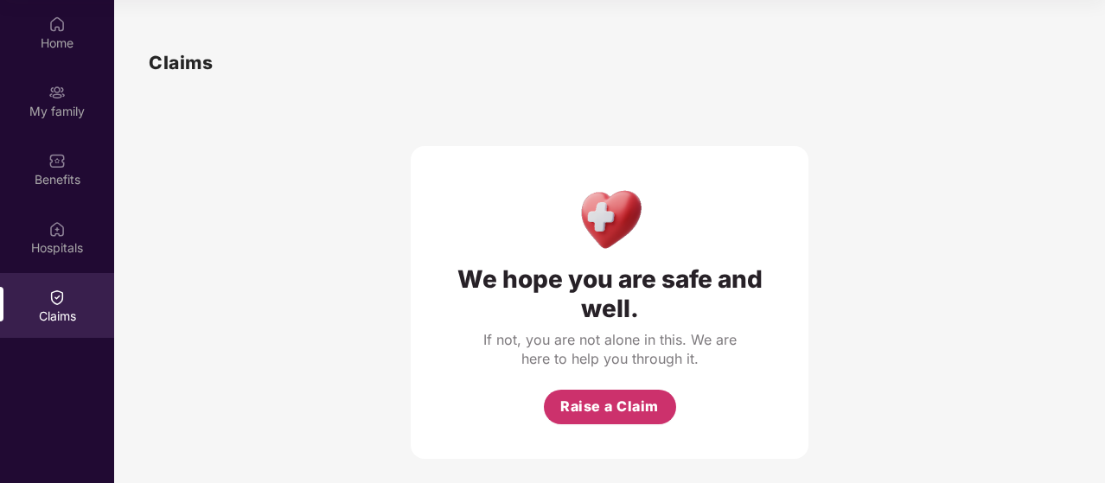
click at [579, 407] on span "Raise a Claim" at bounding box center [609, 407] width 99 height 22
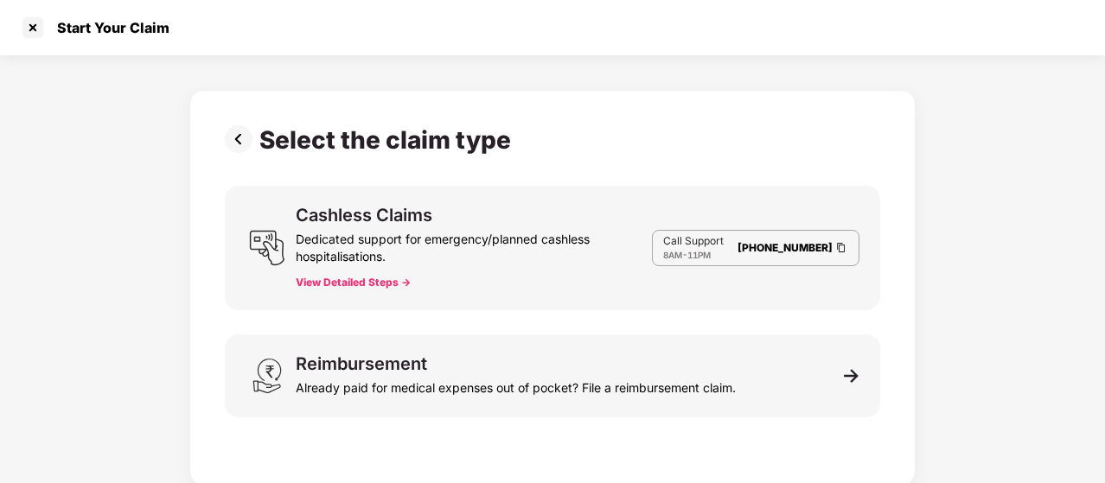
scroll to position [42, 0]
click at [356, 286] on button "View Detailed Steps ->" at bounding box center [353, 283] width 115 height 14
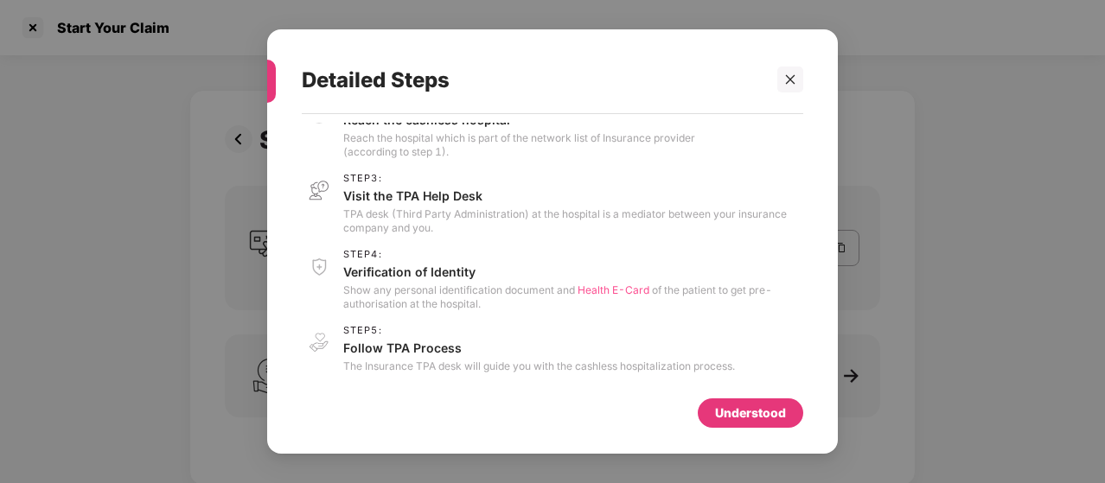
scroll to position [100, 0]
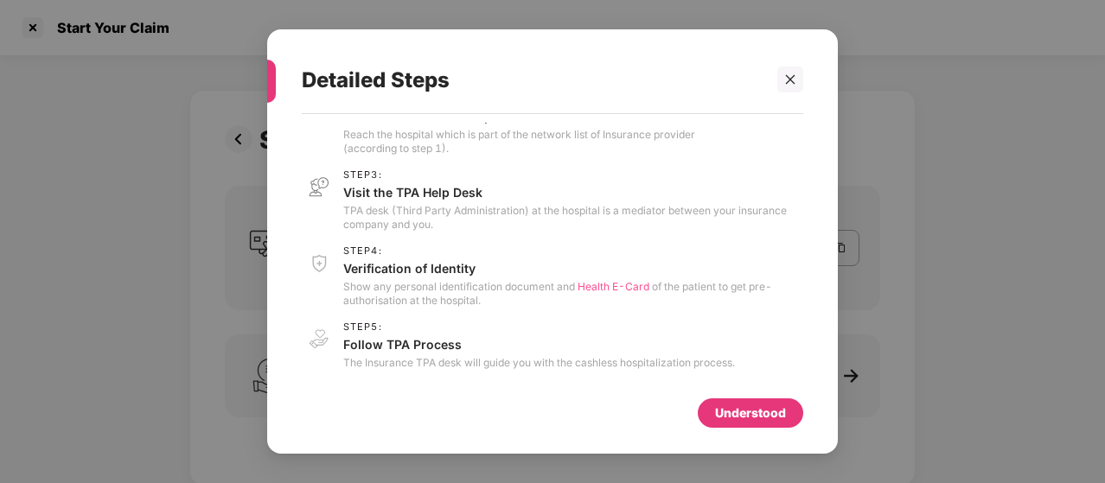
click at [734, 407] on div "Understood" at bounding box center [750, 413] width 71 height 19
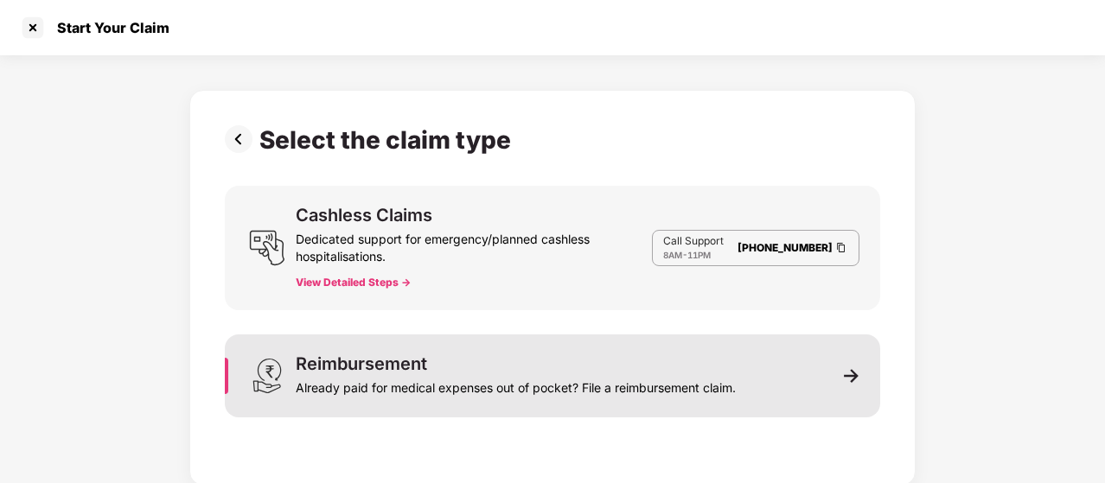
click at [716, 397] on div "Reimbursement Already paid for medical expenses out of pocket? File a reimburse…" at bounding box center [552, 376] width 655 height 83
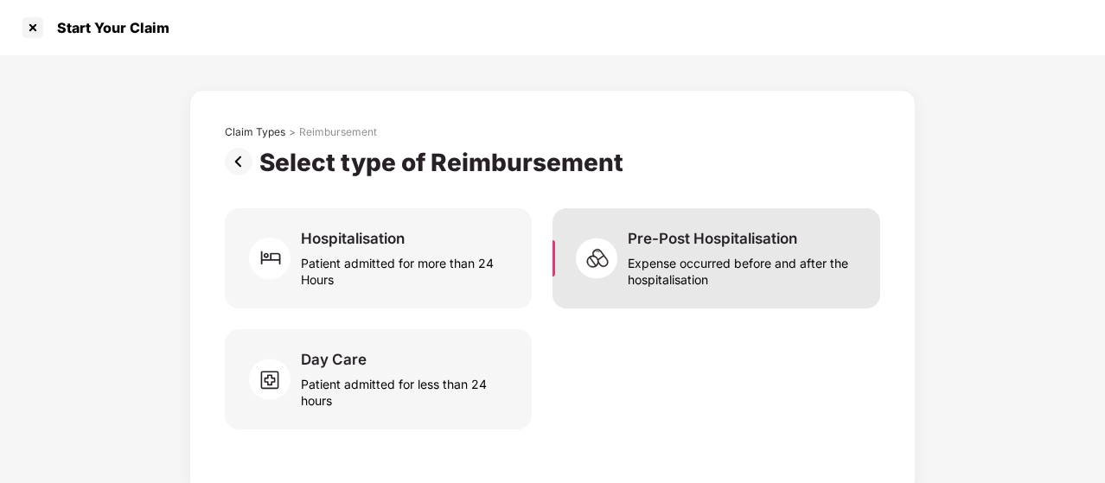
click at [753, 248] on div "Expense occurred before and after the hospitalisation" at bounding box center [744, 268] width 232 height 40
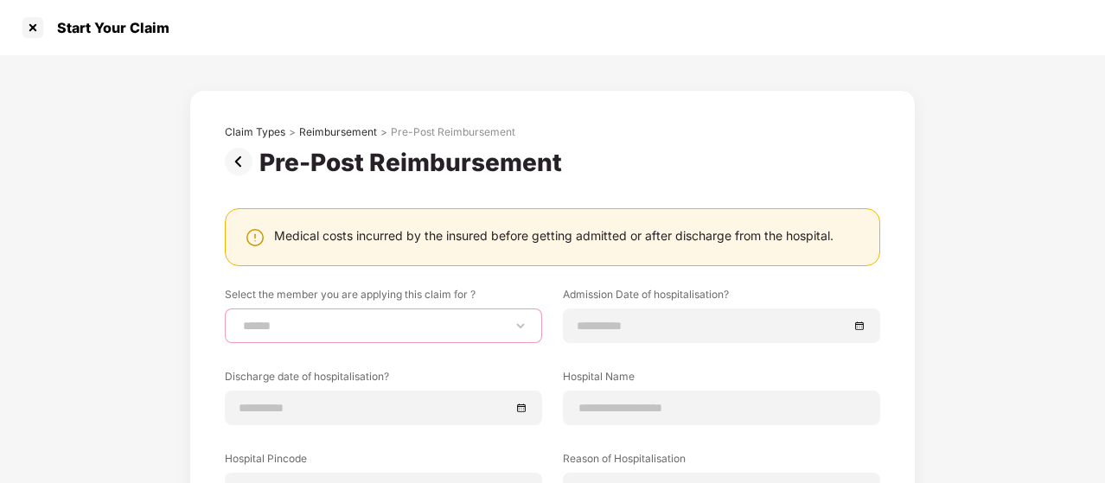
click at [480, 327] on select "**********" at bounding box center [384, 326] width 288 height 14
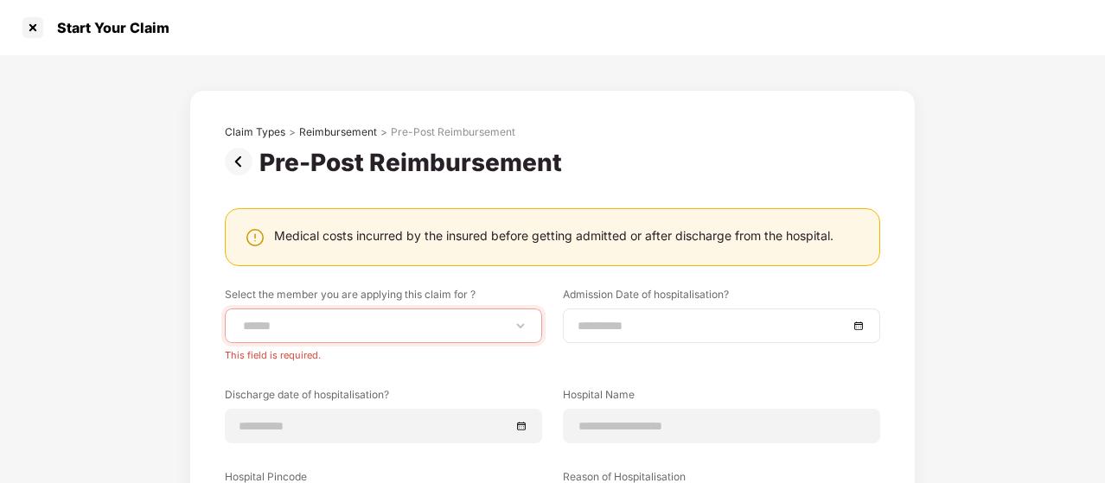
click at [684, 336] on div at bounding box center [721, 326] width 317 height 35
click at [720, 369] on div "**********" at bounding box center [552, 460] width 655 height 347
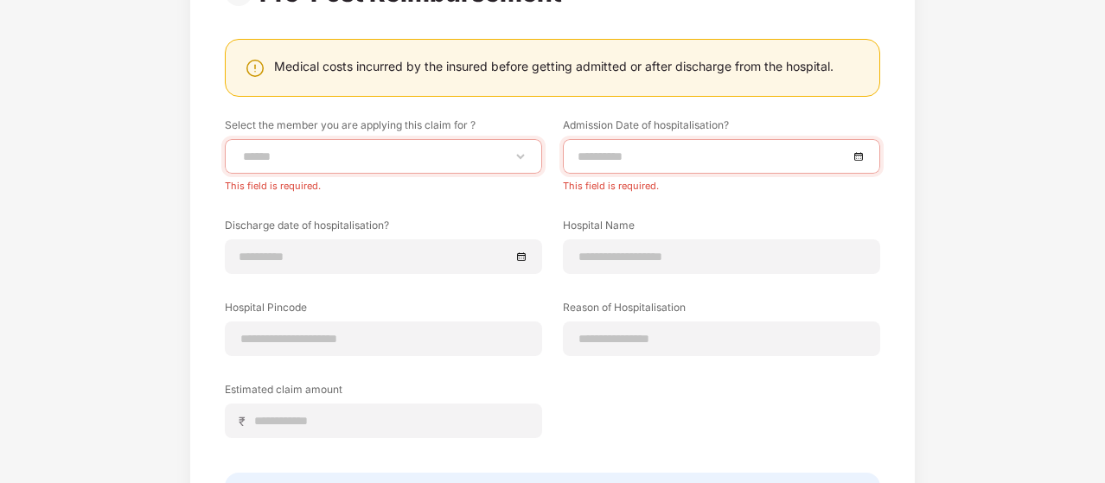
scroll to position [170, 0]
click at [643, 348] on div at bounding box center [721, 338] width 317 height 35
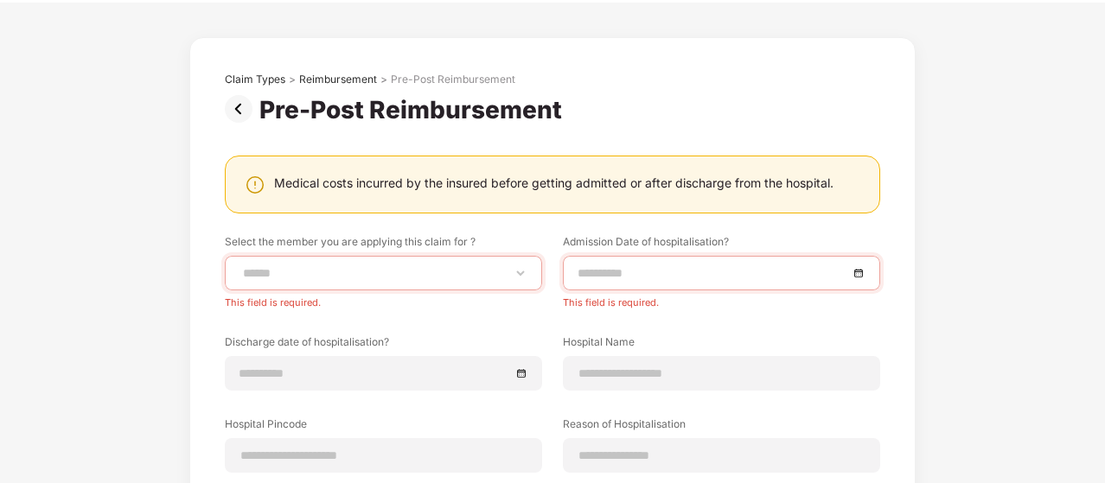
scroll to position [0, 0]
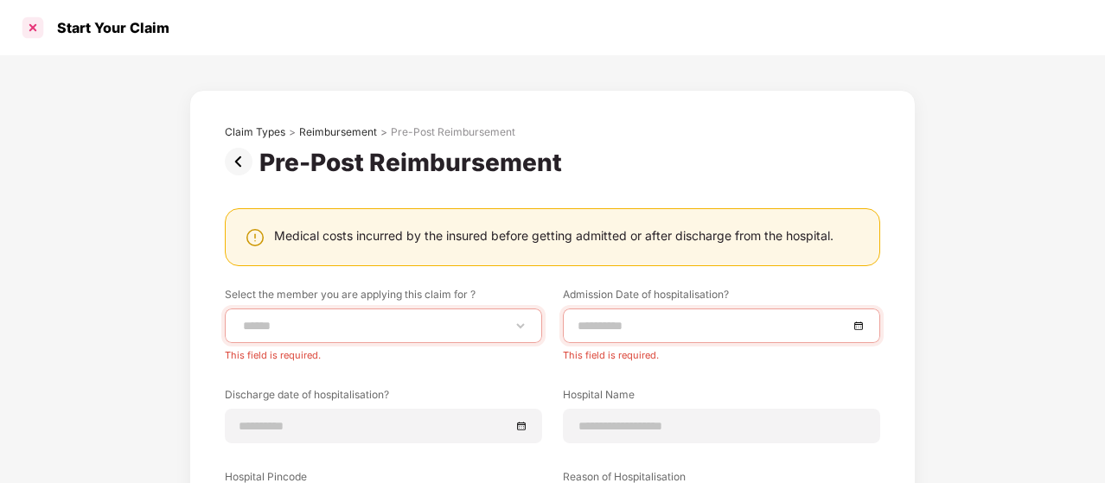
click at [37, 26] on div at bounding box center [33, 28] width 28 height 28
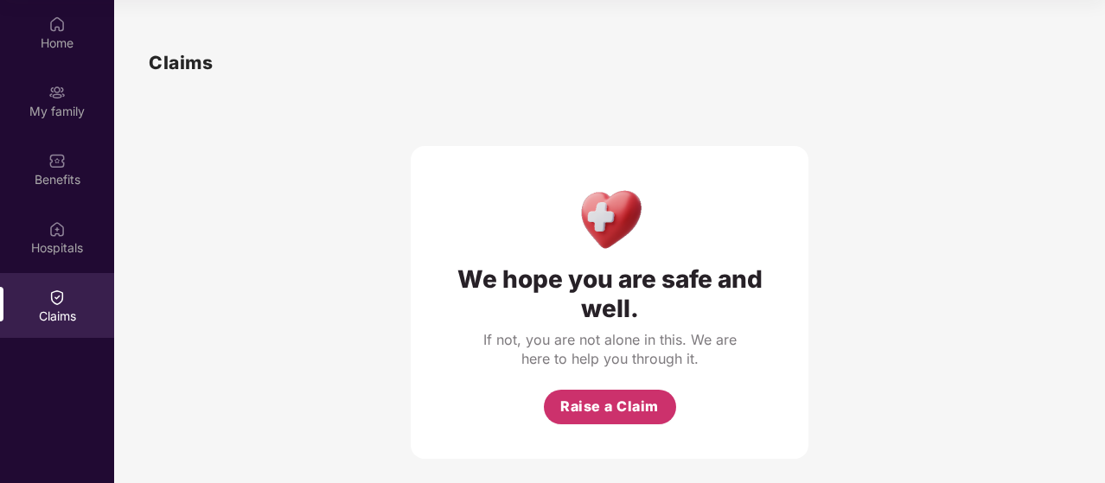
click at [610, 395] on button "Raise a Claim" at bounding box center [610, 407] width 132 height 35
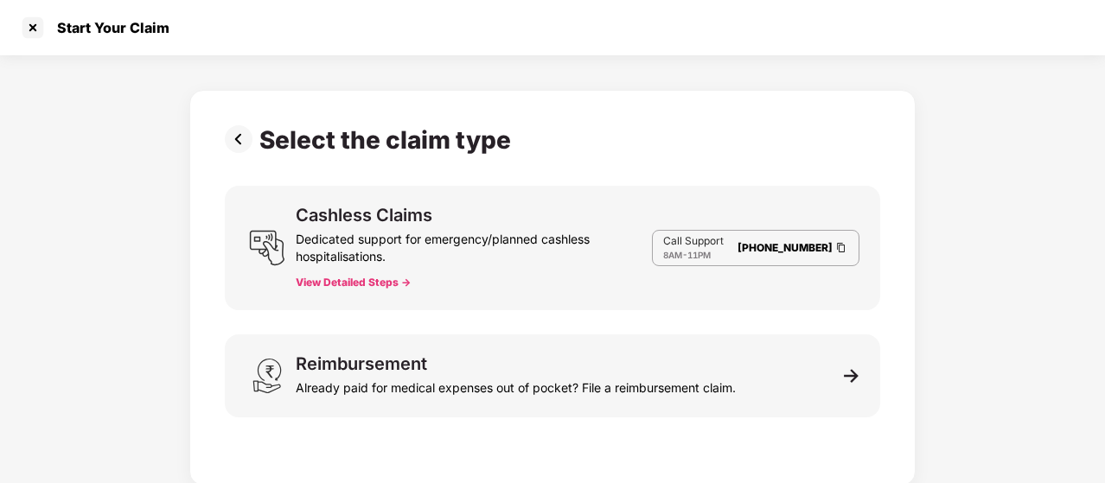
scroll to position [42, 0]
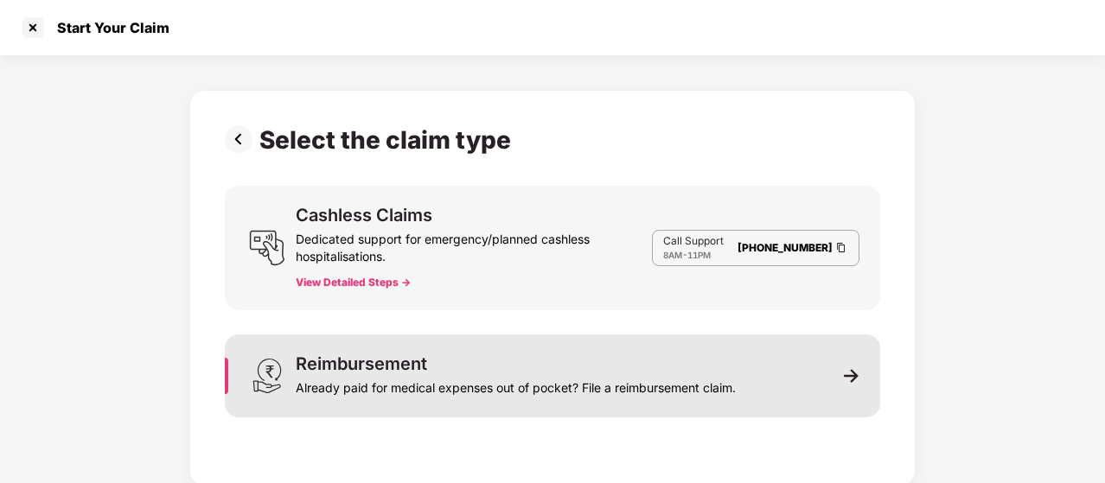
click at [567, 364] on div "Reimbursement Already paid for medical expenses out of pocket? File a reimburse…" at bounding box center [516, 376] width 440 height 42
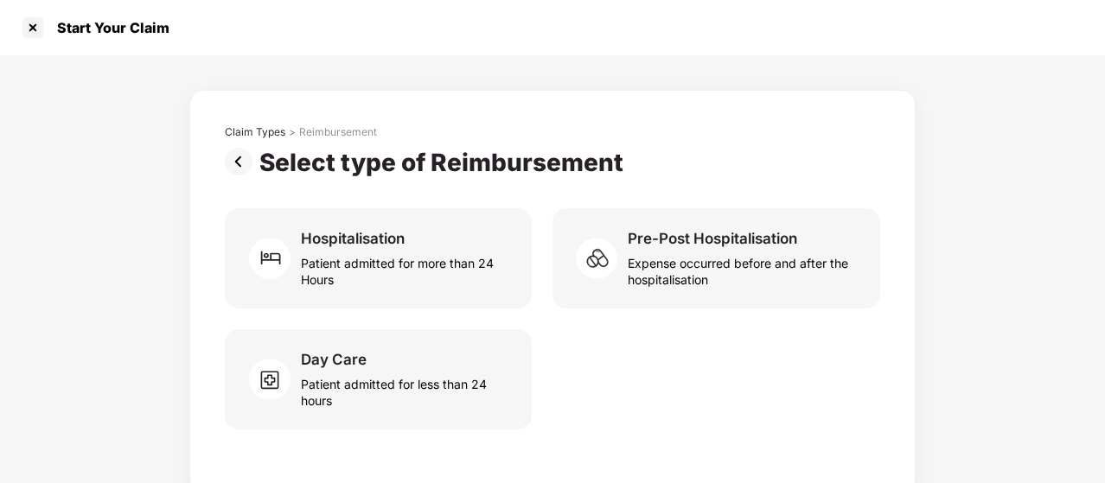
scroll to position [10, 0]
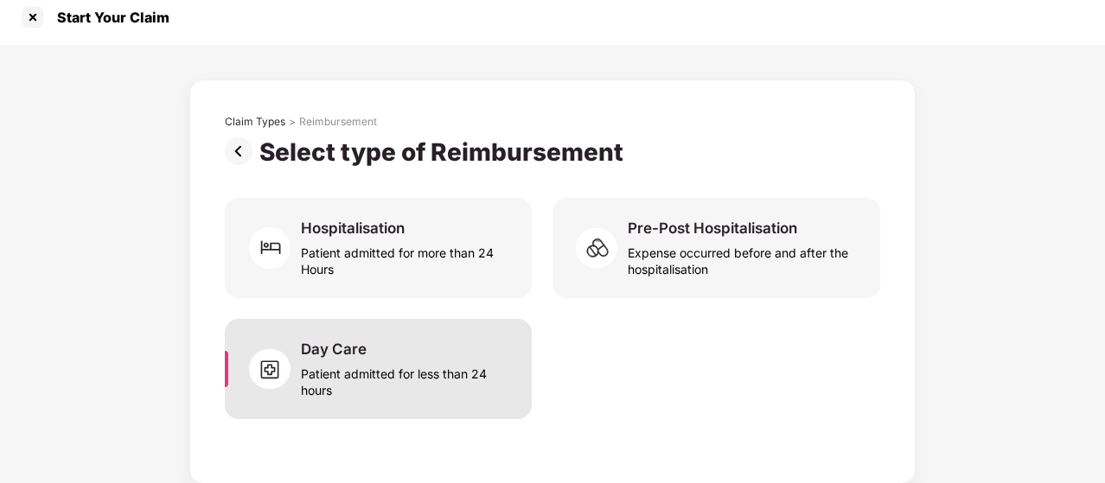
click at [412, 350] on div "Day Care Patient admitted for less than 24 hours" at bounding box center [406, 369] width 210 height 59
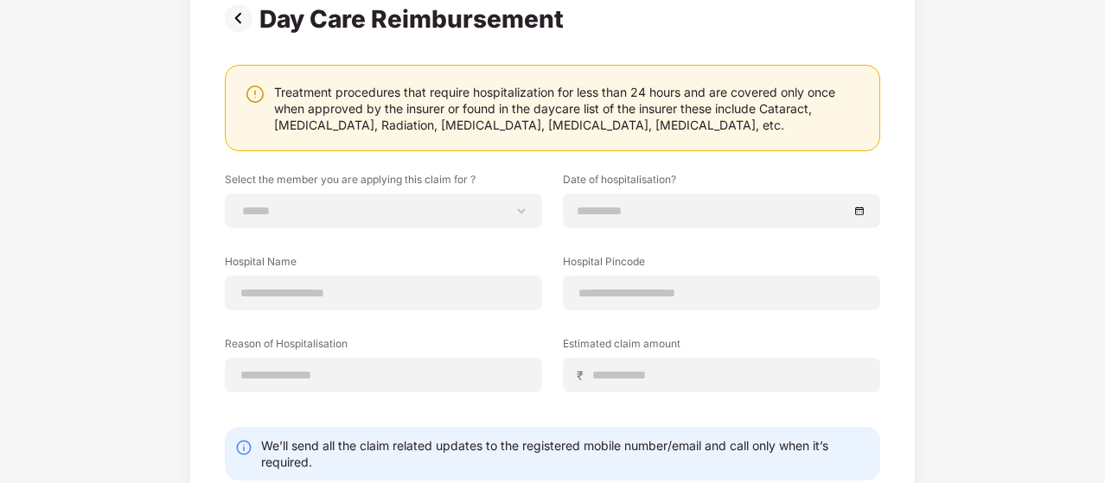
scroll to position [0, 0]
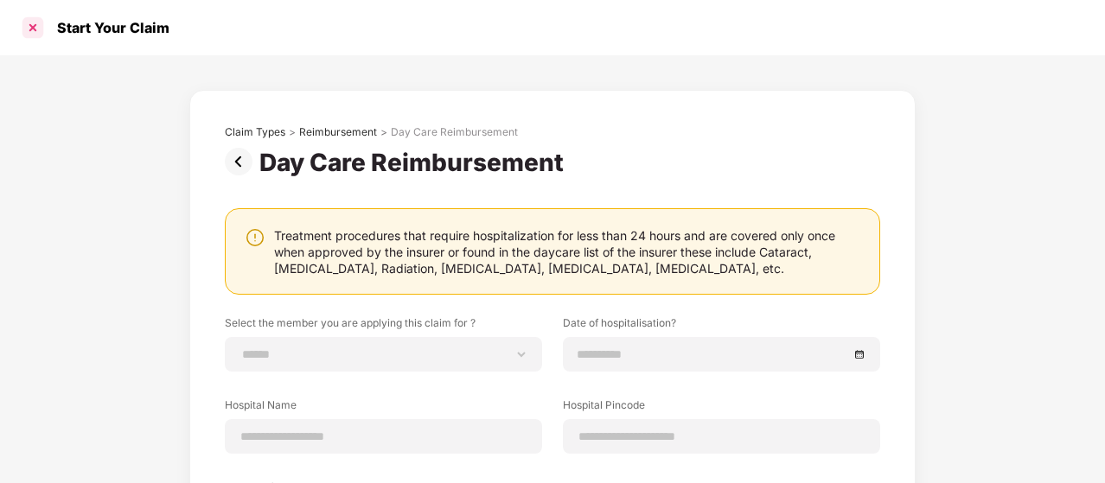
click at [31, 28] on div at bounding box center [33, 28] width 28 height 28
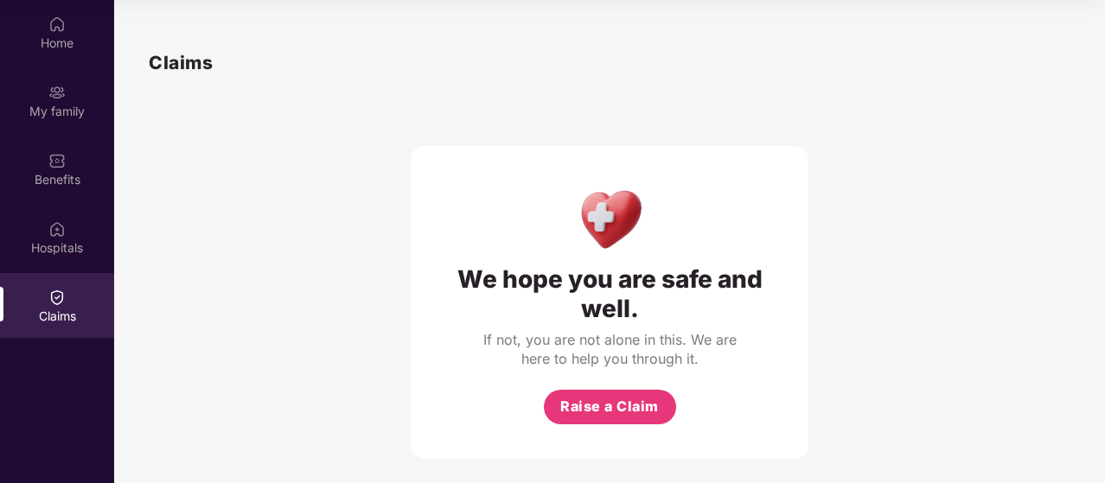
scroll to position [10, 0]
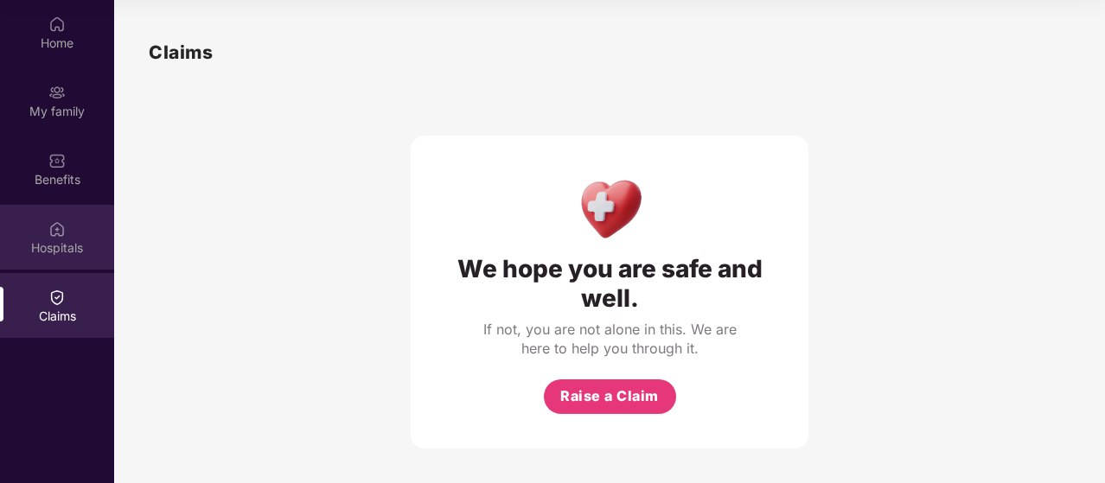
click at [66, 245] on div "Hospitals" at bounding box center [57, 248] width 114 height 17
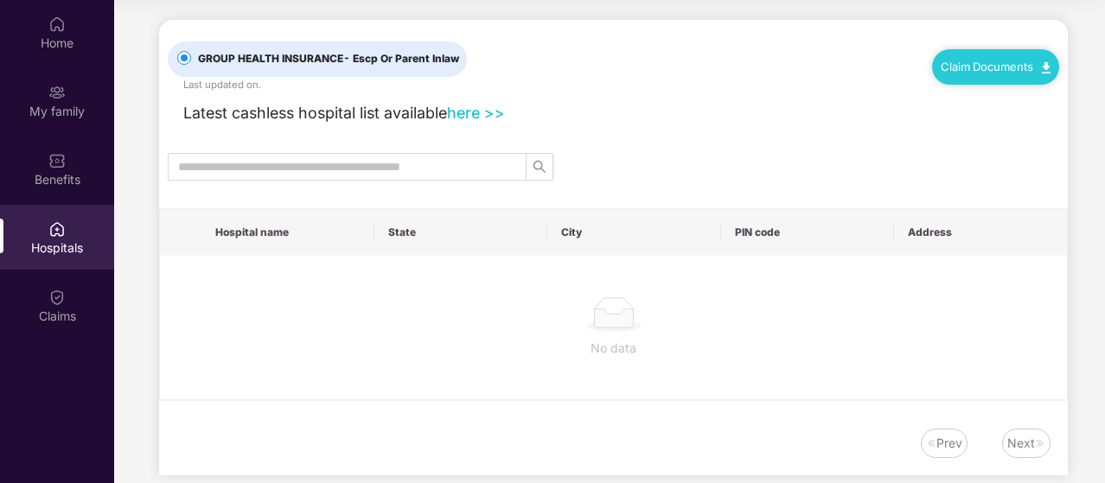
scroll to position [0, 0]
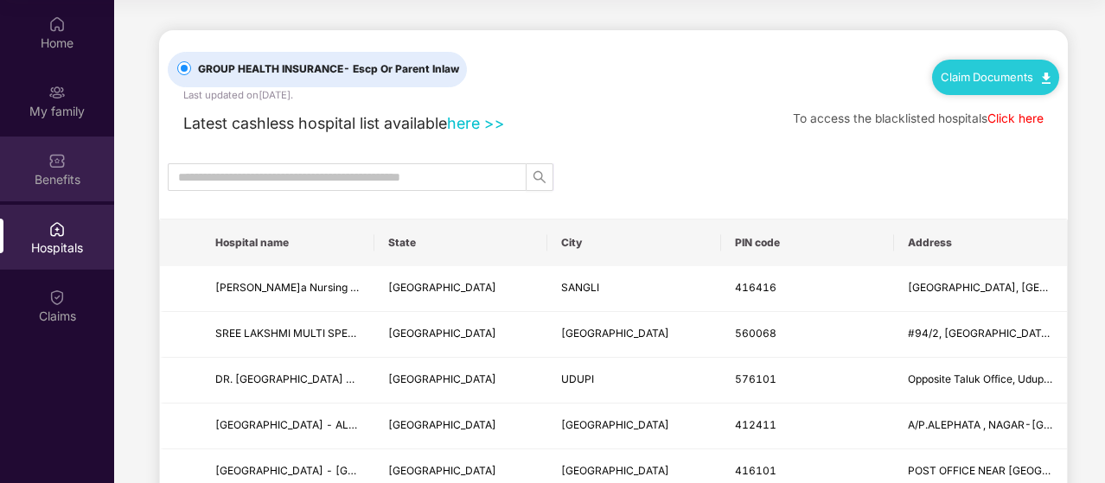
click at [67, 184] on div "Benefits" at bounding box center [57, 179] width 114 height 17
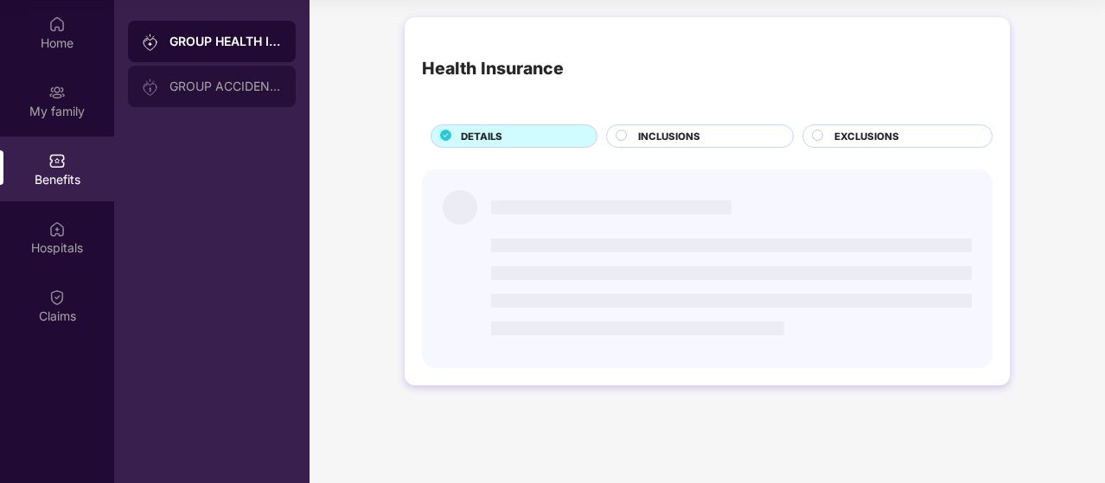
click at [220, 95] on div "GROUP ACCIDENTAL INSURANCE" at bounding box center [212, 87] width 168 height 42
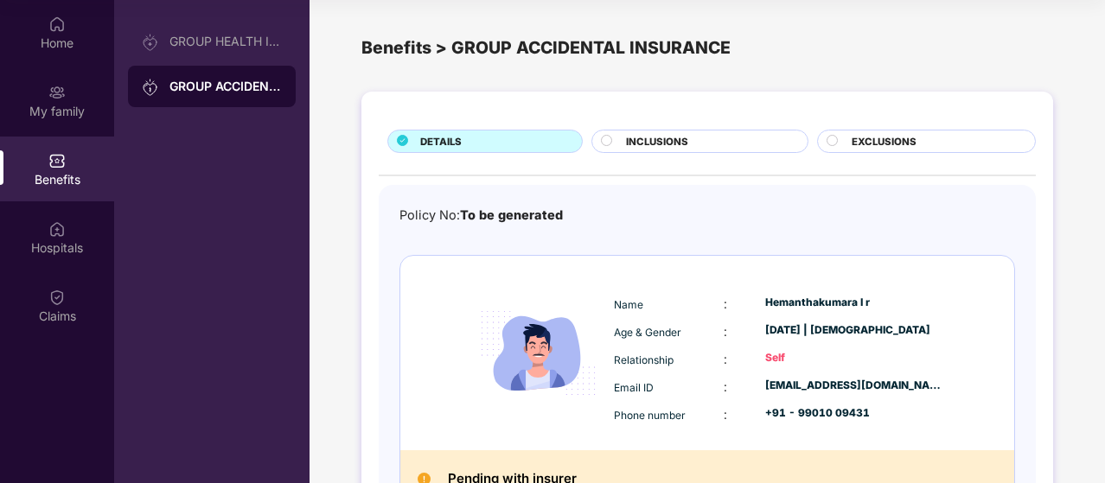
click at [687, 144] on span "INCLUSIONS" at bounding box center [657, 142] width 62 height 16
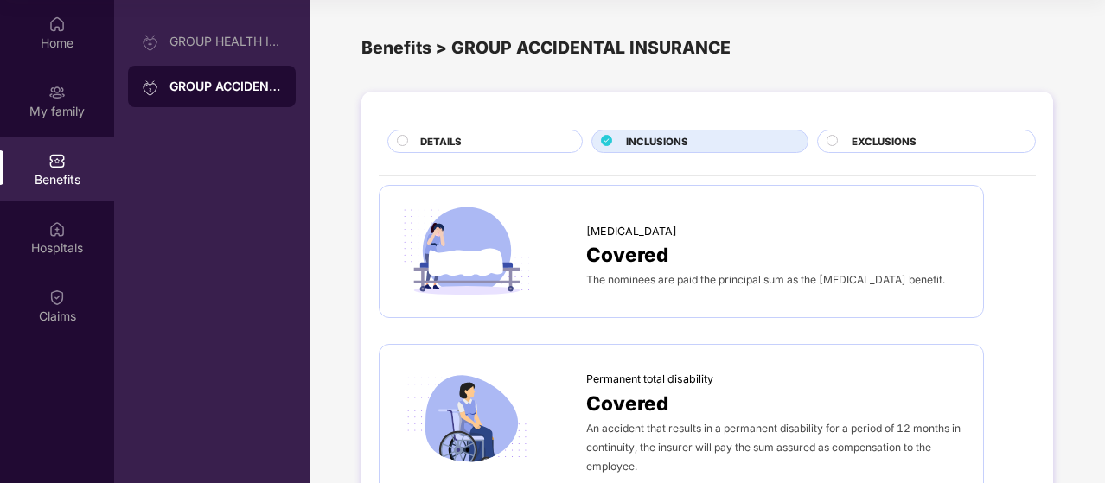
scroll to position [34, 0]
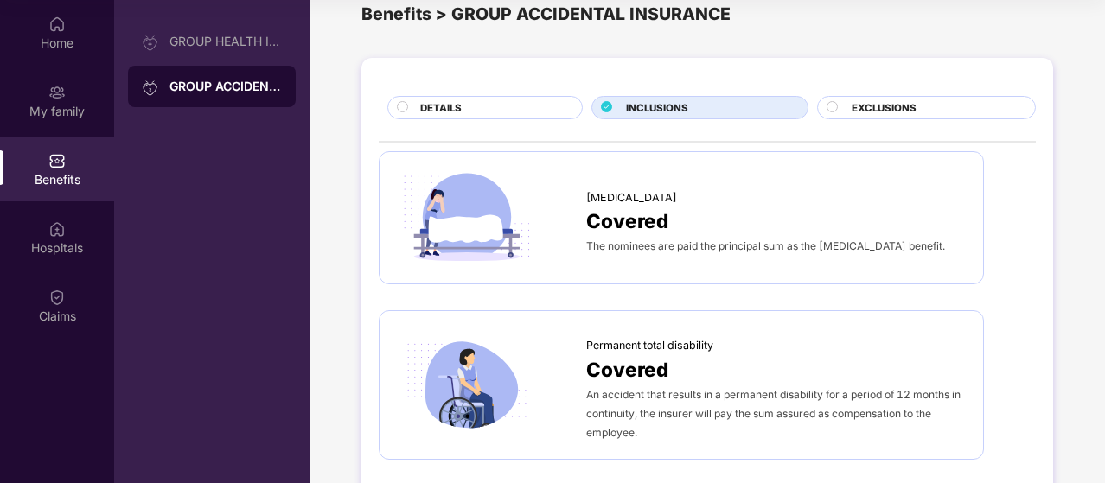
click at [870, 100] on span "EXCLUSIONS" at bounding box center [884, 108] width 65 height 16
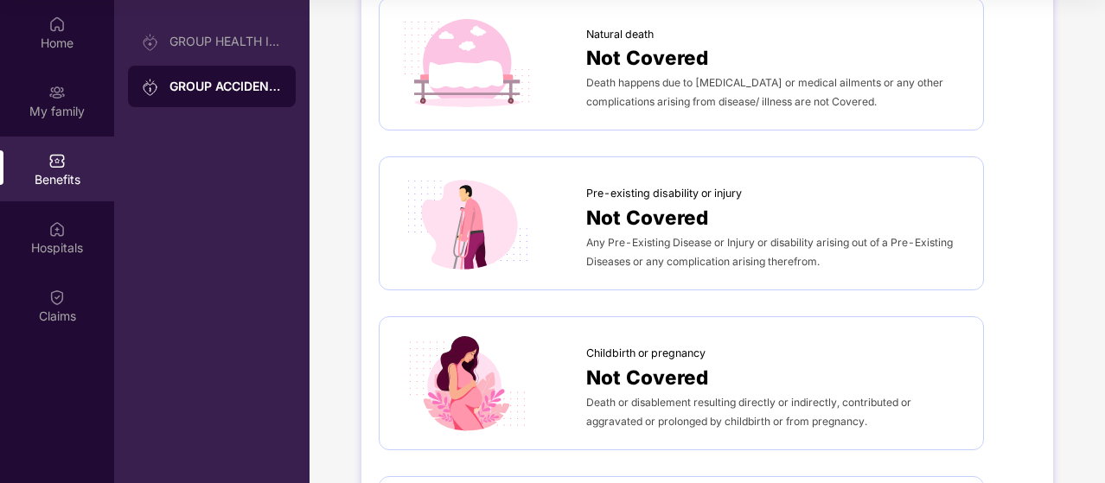
scroll to position [0, 0]
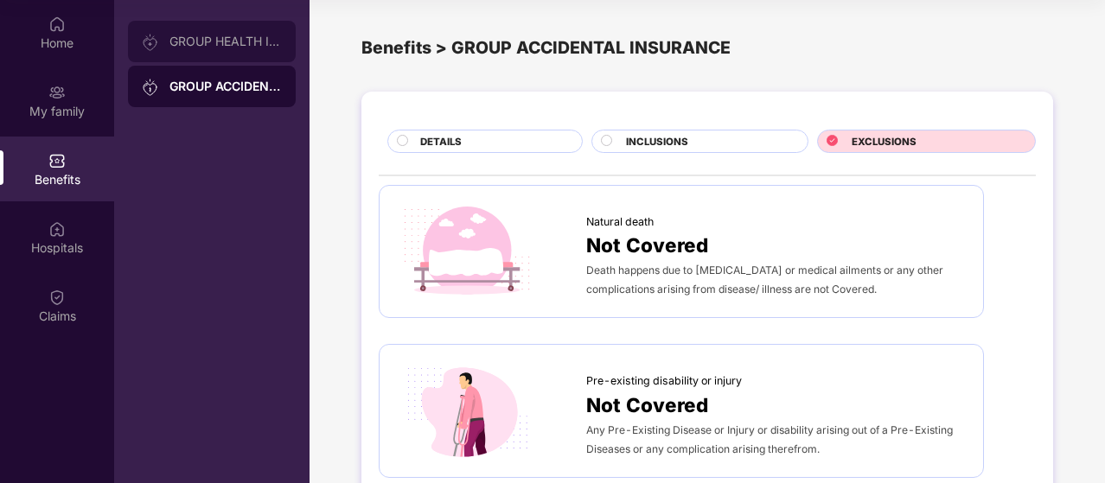
click at [256, 44] on div "GROUP HEALTH INSURANCE" at bounding box center [225, 42] width 112 height 14
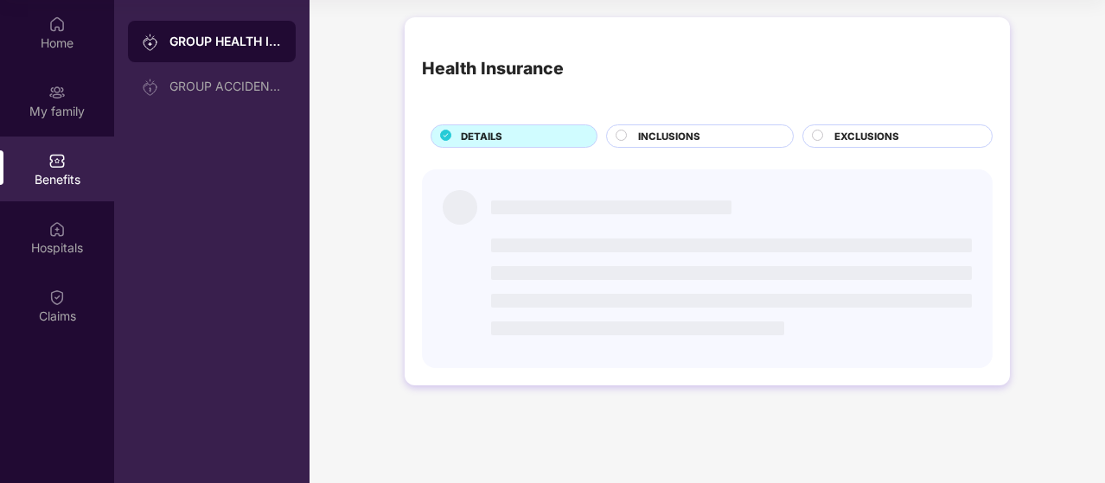
click at [830, 134] on div "EXCLUSIONS" at bounding box center [904, 138] width 157 height 18
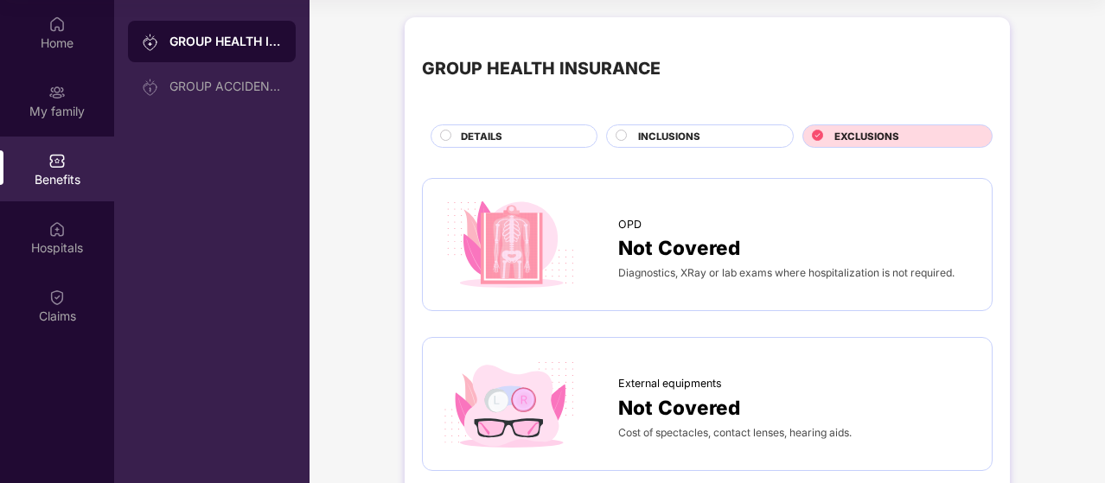
click at [670, 131] on span "INCLUSIONS" at bounding box center [669, 137] width 62 height 16
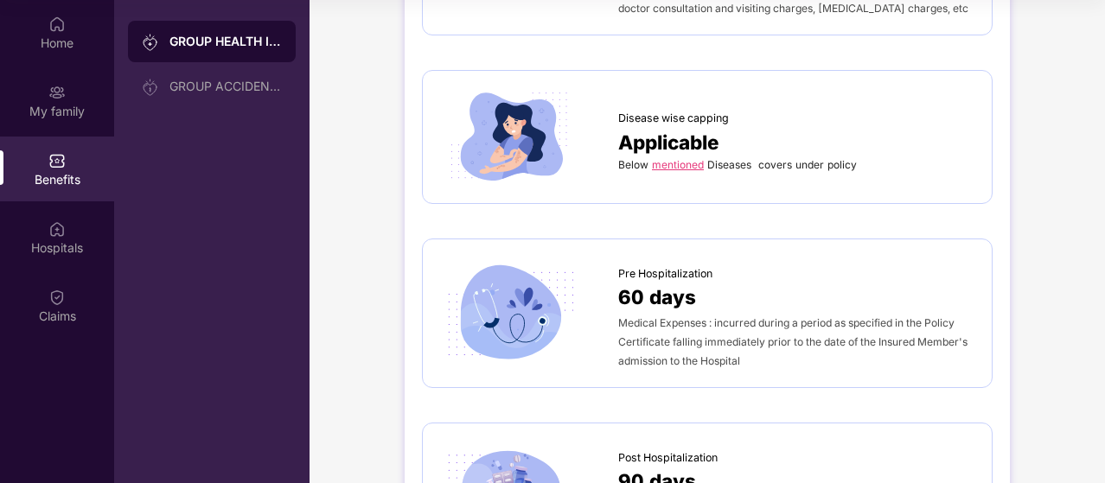
scroll to position [683, 0]
click at [671, 166] on link "mentioned" at bounding box center [678, 163] width 52 height 13
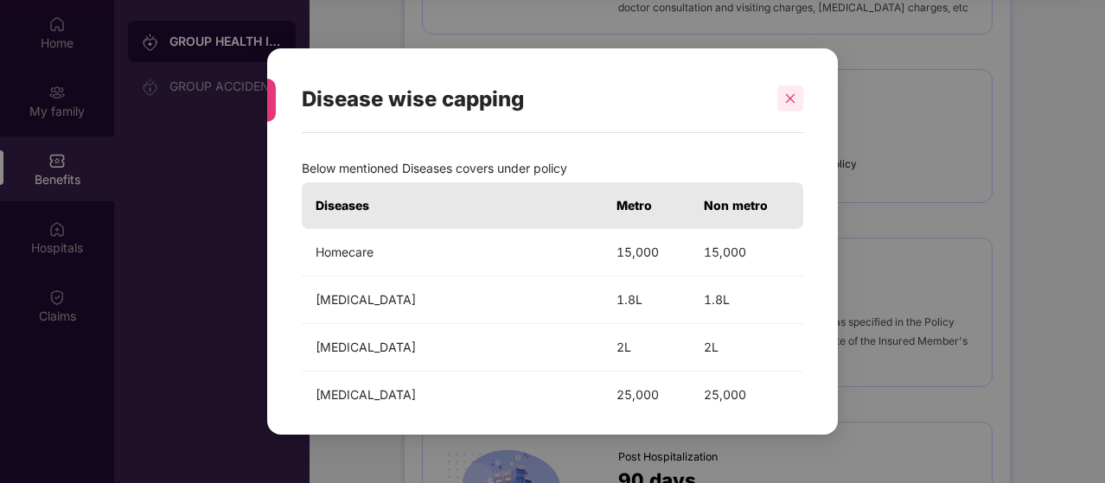
click at [782, 98] on div at bounding box center [790, 99] width 26 height 26
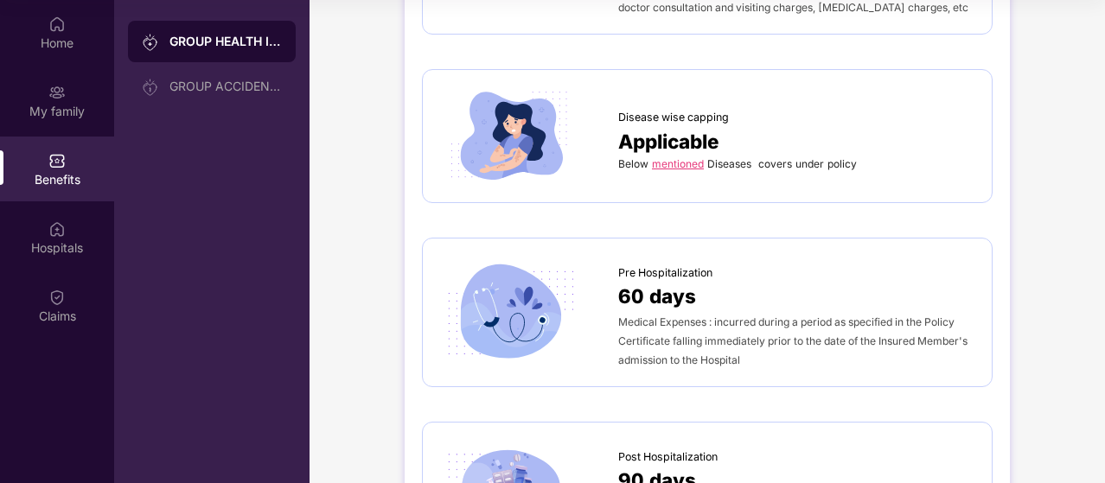
click at [668, 164] on link "mentioned" at bounding box center [678, 163] width 52 height 13
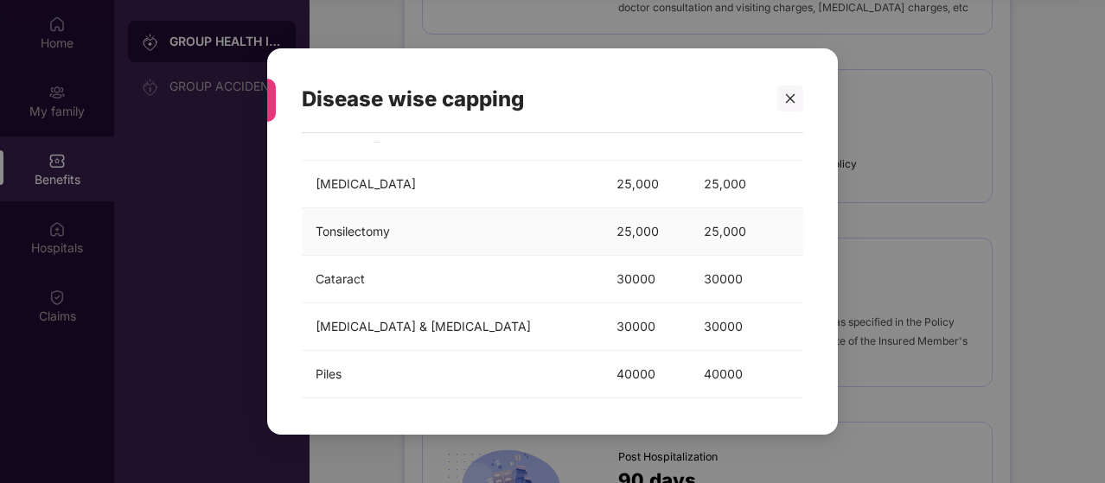
scroll to position [310, 0]
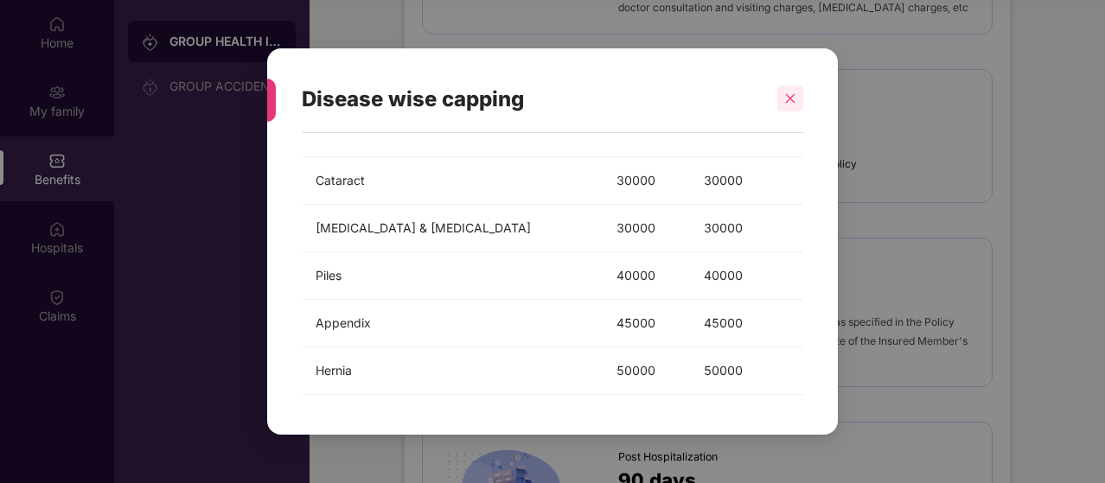
click at [786, 99] on icon "close" at bounding box center [790, 99] width 12 height 12
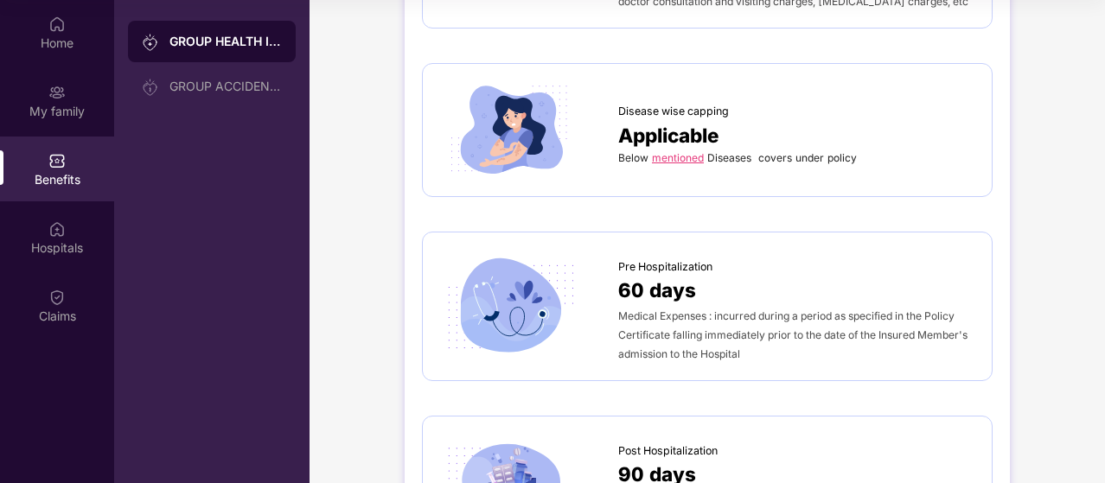
scroll to position [670, 0]
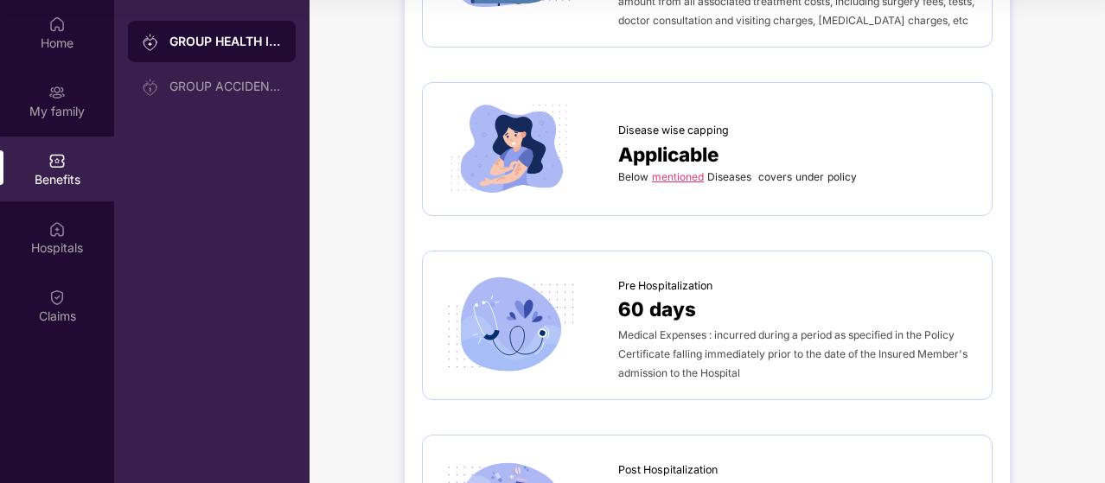
click at [759, 199] on div "Disease wise capping Applicable Below mentioned Diseases covers under policy" at bounding box center [707, 149] width 571 height 134
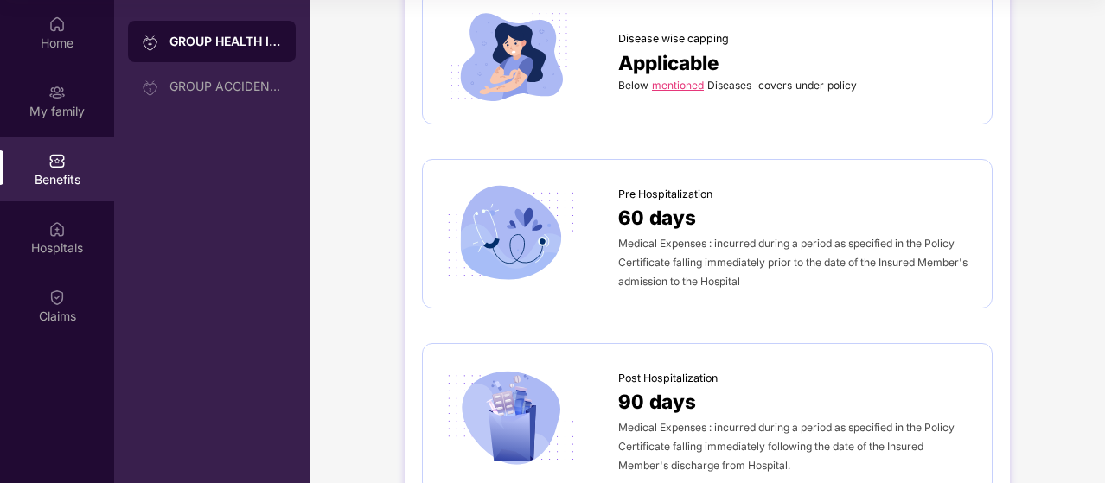
scroll to position [764, 0]
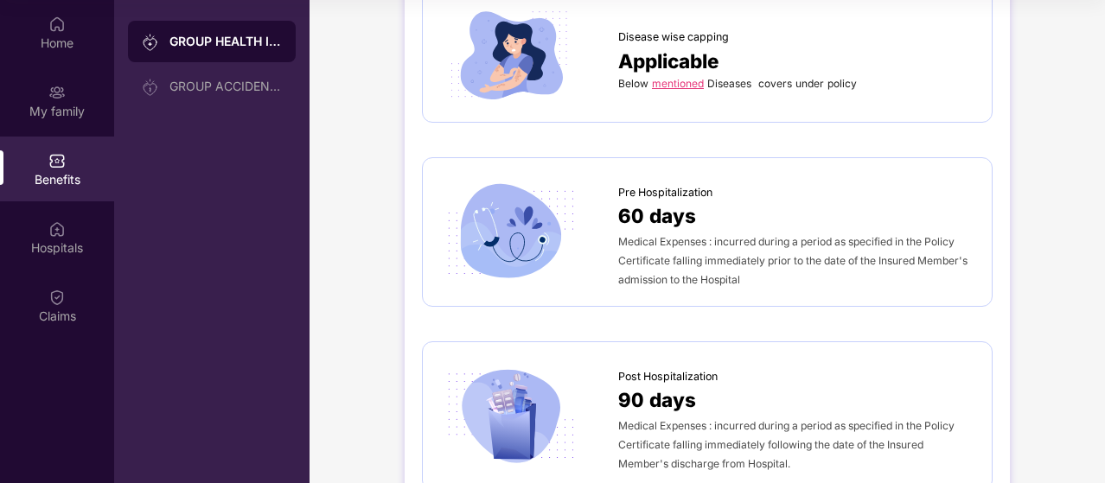
click at [759, 201] on div "60 days" at bounding box center [796, 216] width 356 height 30
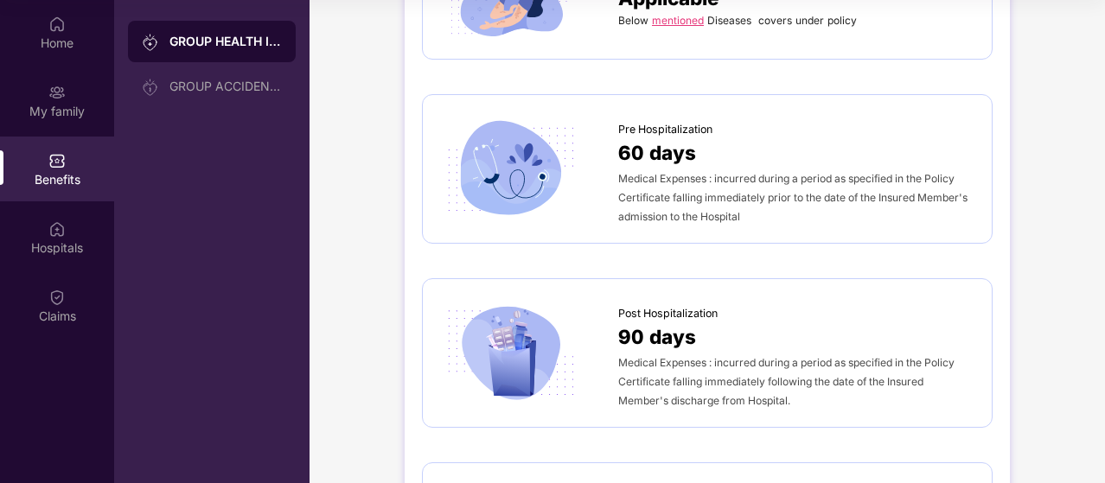
scroll to position [898, 0]
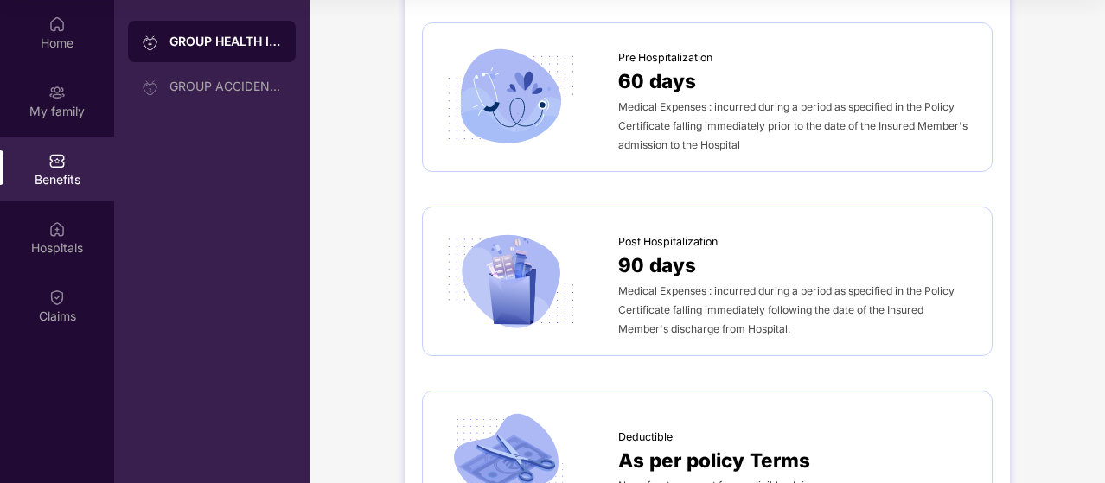
click at [746, 245] on div "Post Hospitalization" at bounding box center [796, 238] width 356 height 26
click at [803, 228] on div "Post Hospitalization" at bounding box center [796, 238] width 356 height 26
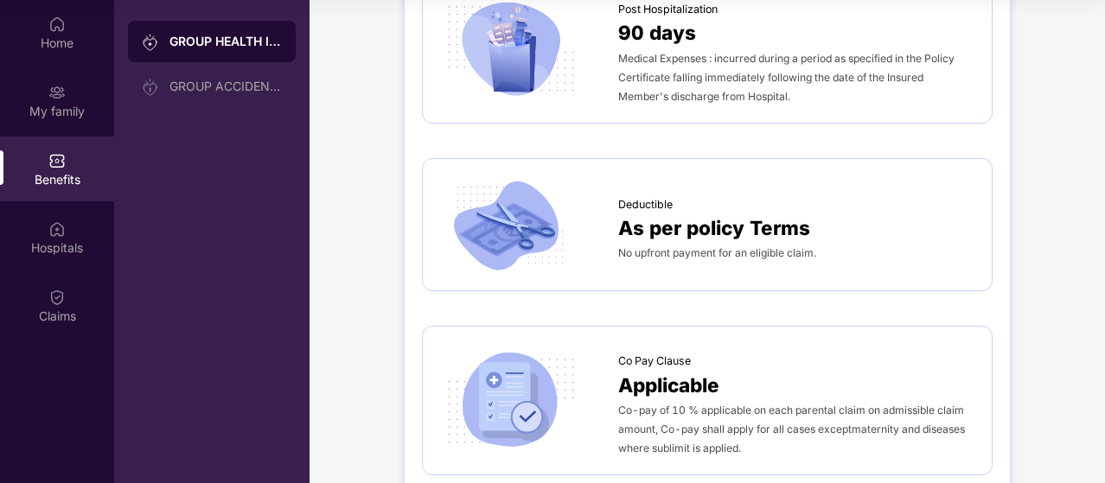
scroll to position [1132, 0]
click at [724, 246] on span "No upfront payment for an eligible claim." at bounding box center [717, 252] width 198 height 13
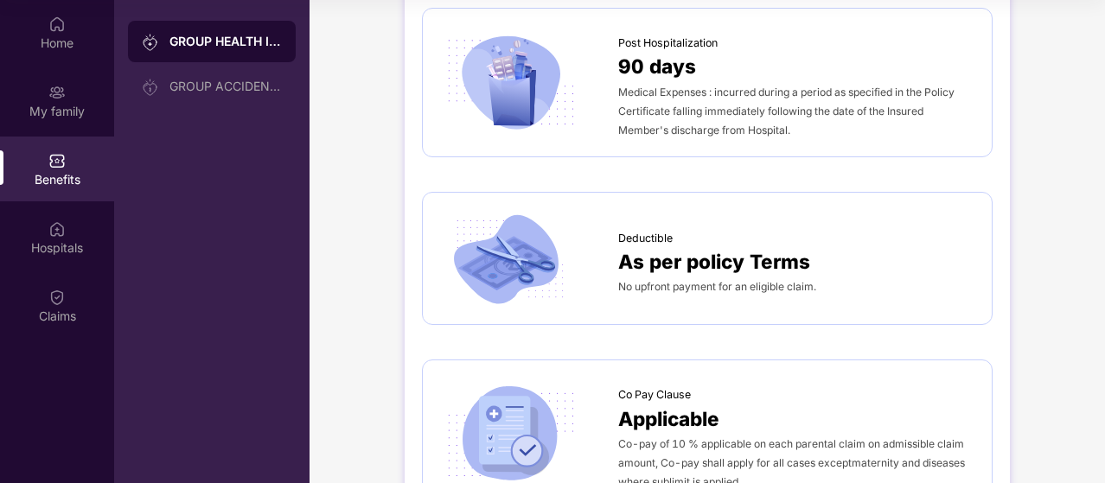
scroll to position [1093, 0]
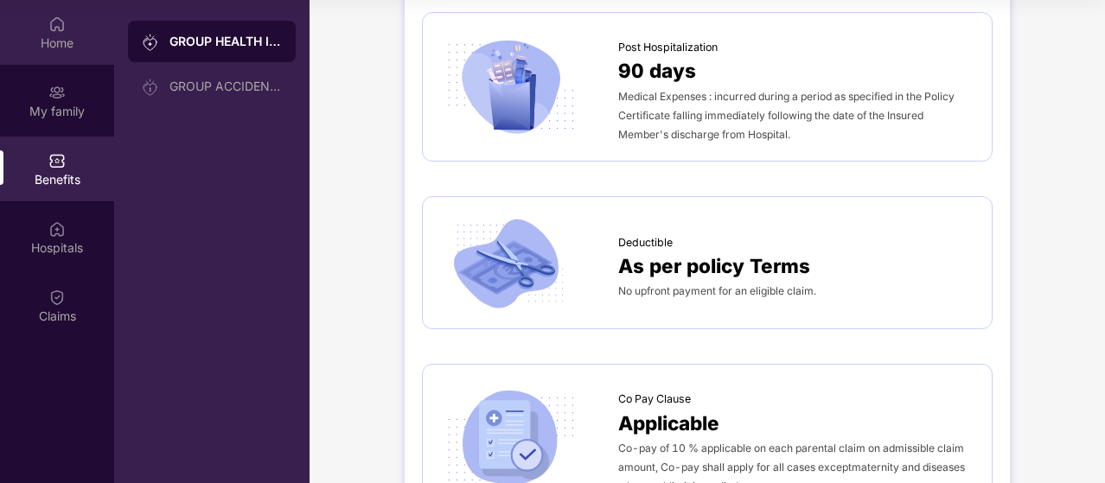
click at [64, 46] on div "Home" at bounding box center [57, 43] width 114 height 17
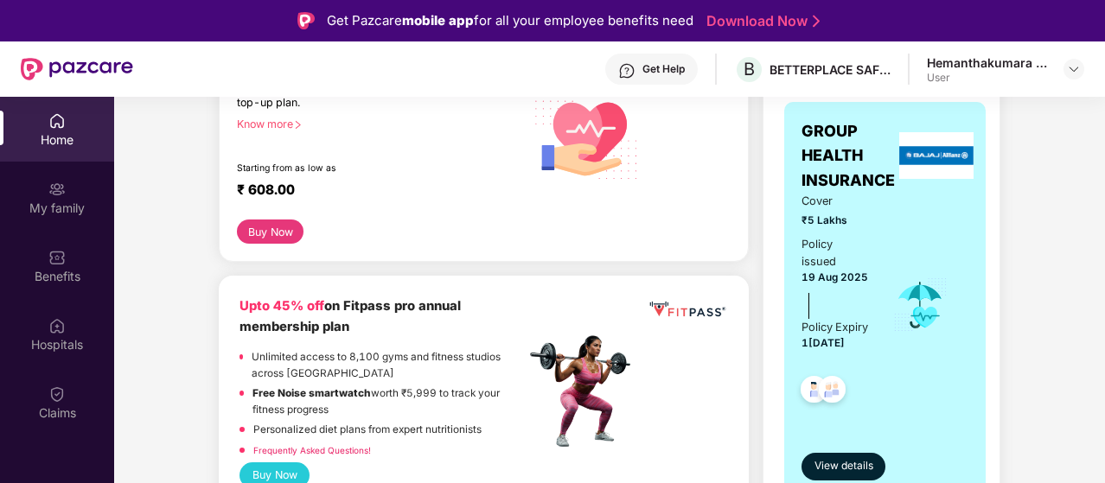
scroll to position [292, 0]
